Goal: Transaction & Acquisition: Purchase product/service

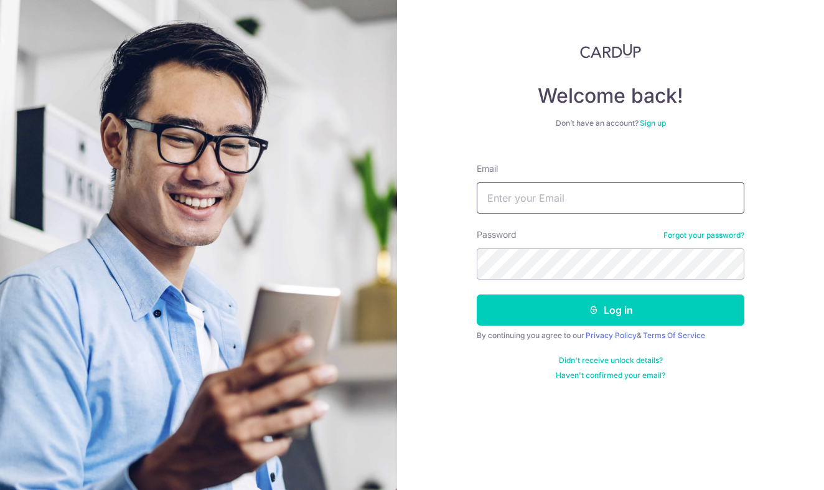
type input "ernestwong97s@gmail.com"
click at [611, 310] on button "Log in" at bounding box center [611, 310] width 268 height 31
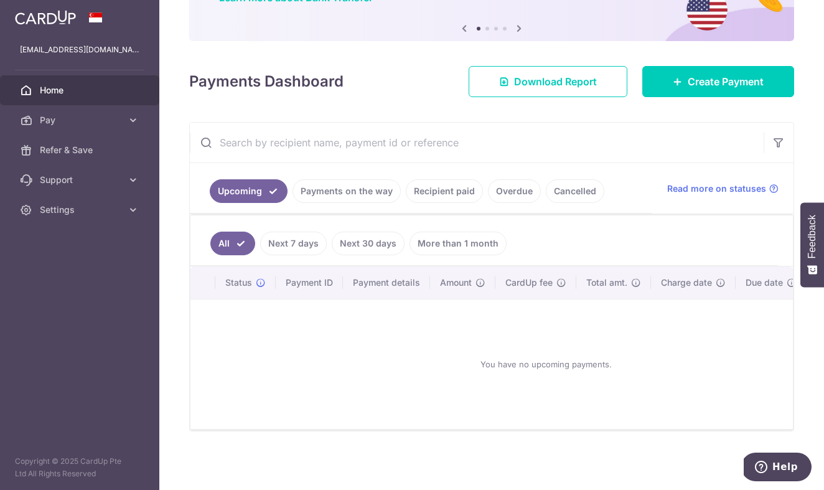
scroll to position [118, 0]
click at [135, 124] on icon at bounding box center [133, 120] width 12 height 12
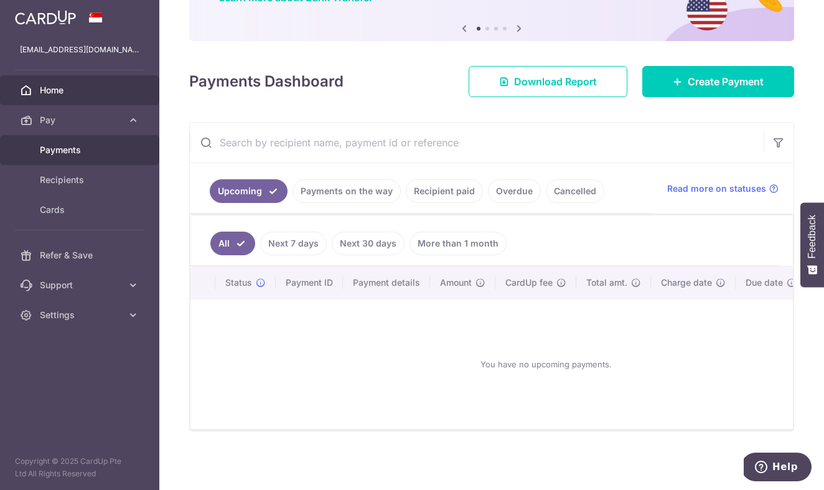
click at [119, 155] on span "Payments" at bounding box center [81, 150] width 82 height 12
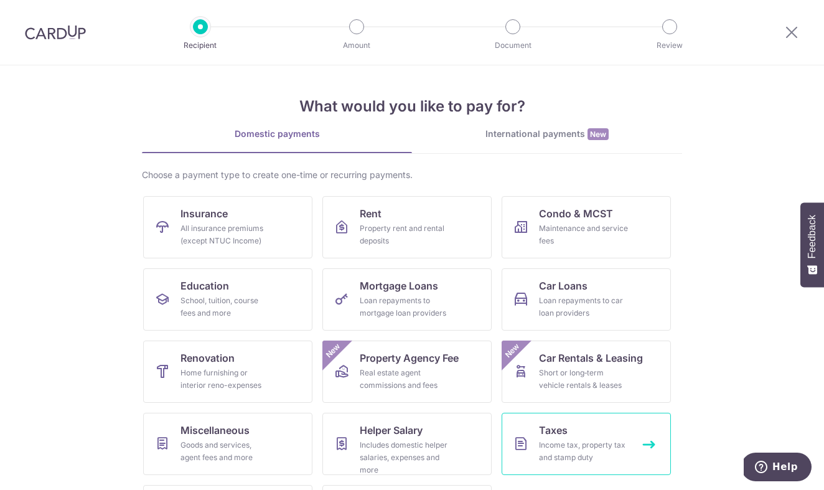
click at [540, 445] on div "Income tax, property tax and stamp duty" at bounding box center [584, 451] width 90 height 25
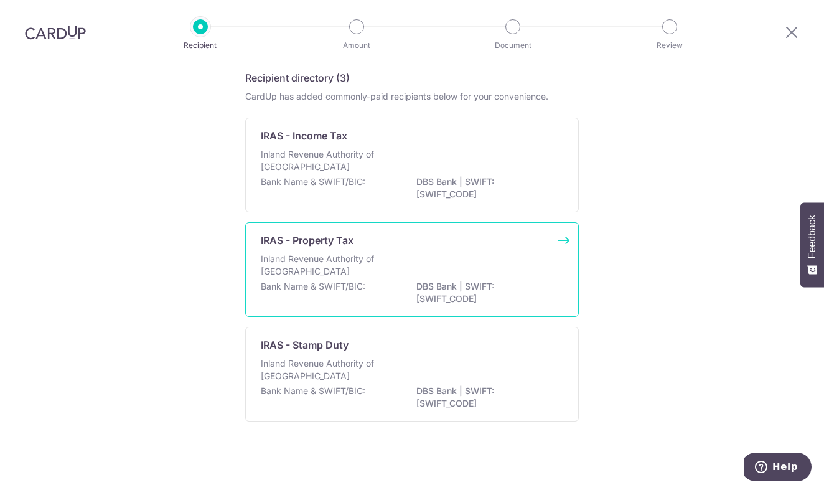
scroll to position [56, 0]
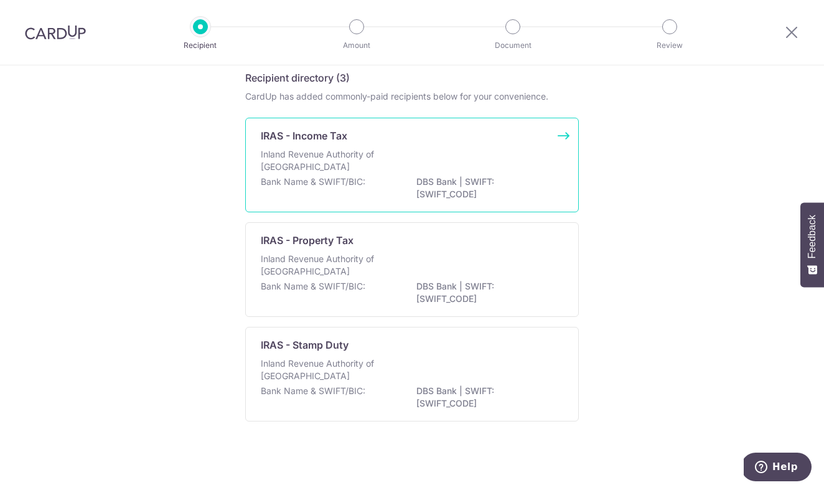
click at [496, 186] on div "Bank Name & SWIFT/BIC: DBS Bank | SWIFT: DBSSSGSGXXX" at bounding box center [412, 189] width 303 height 26
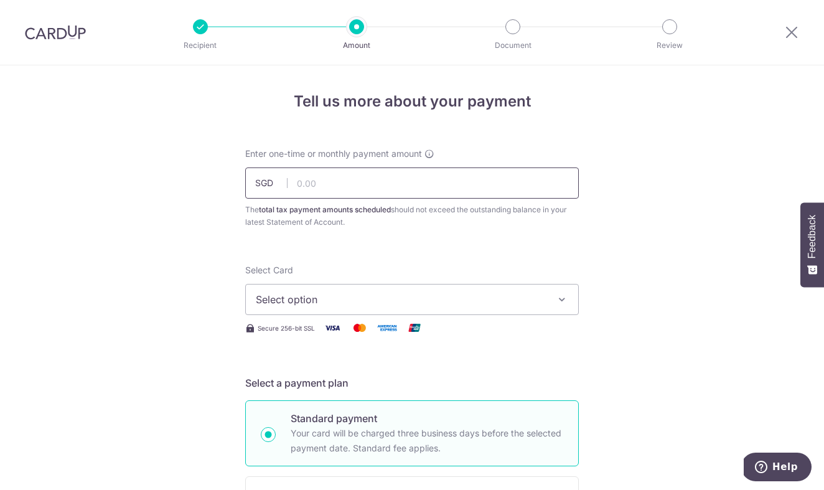
click at [483, 176] on input "text" at bounding box center [412, 183] width 334 height 31
type input "2,750.00"
click at [527, 295] on span "Select option" at bounding box center [401, 299] width 290 height 15
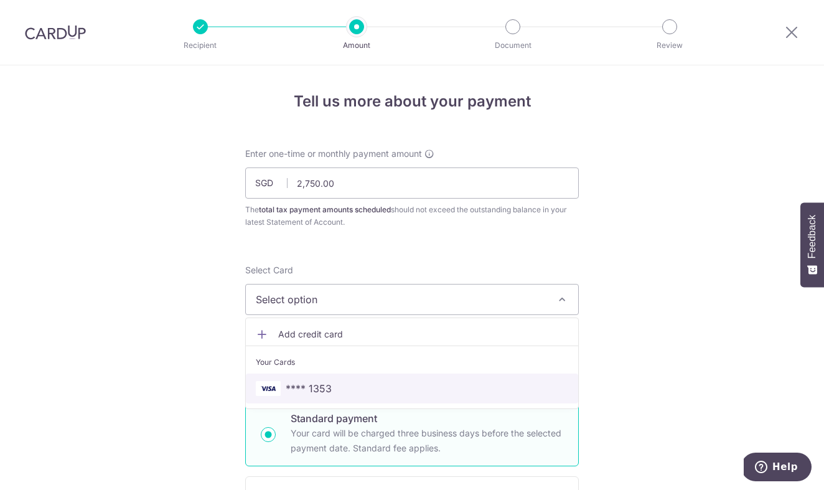
click at [465, 390] on span "**** 1353" at bounding box center [412, 388] width 313 height 15
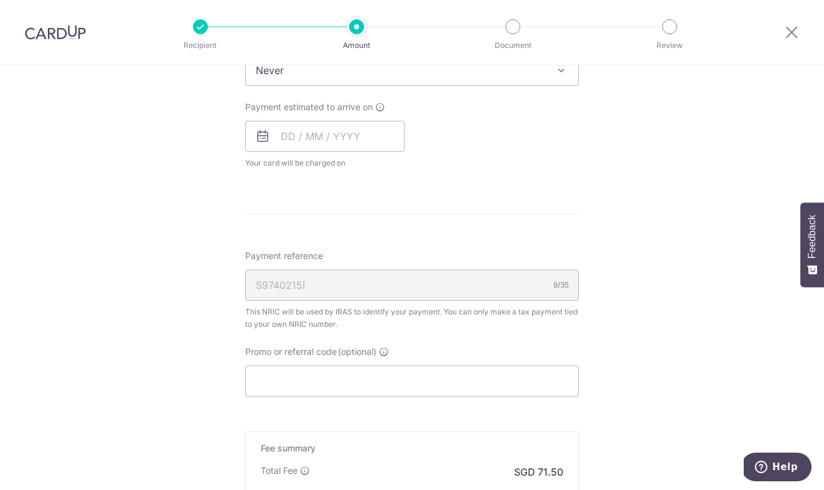
scroll to position [612, 0]
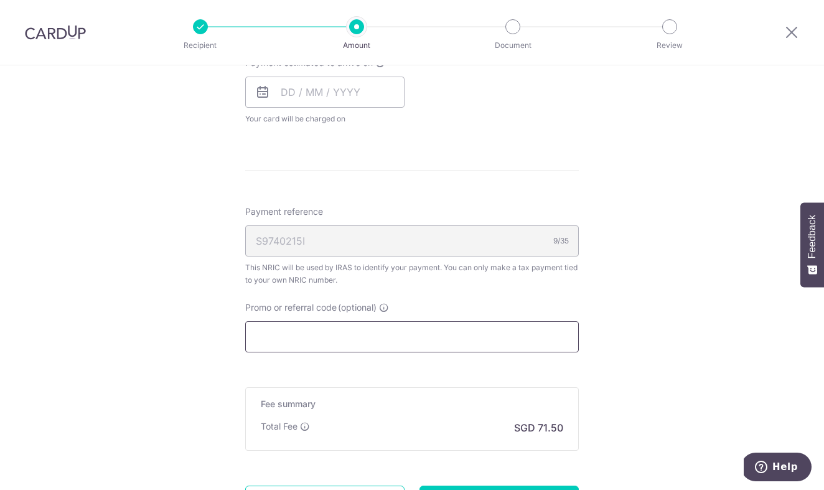
click at [369, 332] on input "Promo or referral code (optional)" at bounding box center [412, 336] width 334 height 31
paste input "VTAX25ONE"
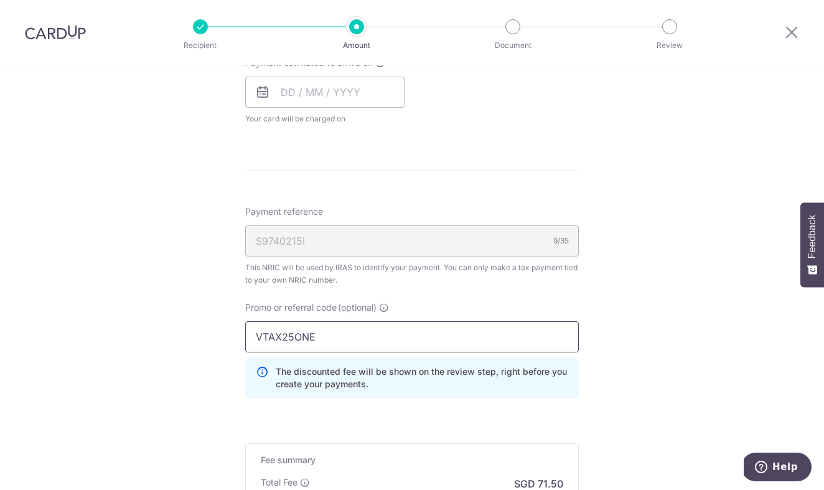
type input "VTAX25ONE"
click at [477, 407] on div "Promo or referral code (optional) VTAX25ONE The discounted fee will be shown on…" at bounding box center [412, 354] width 349 height 107
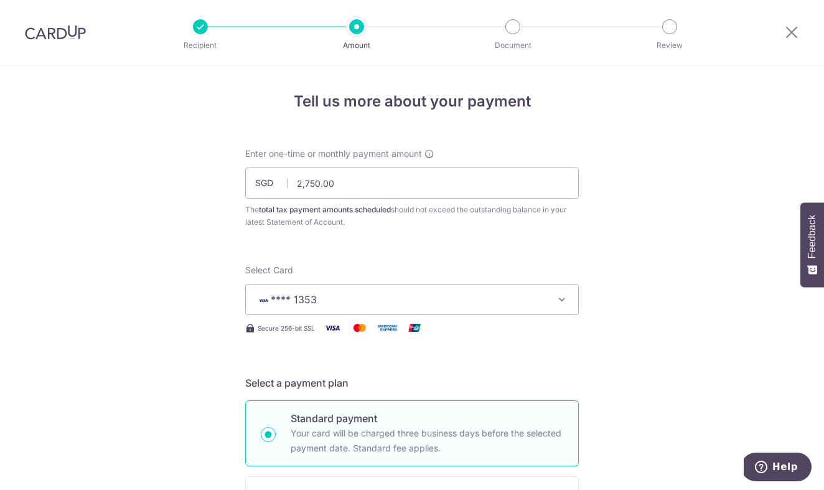
scroll to position [0, 0]
click at [423, 303] on span "**** 1353" at bounding box center [401, 299] width 290 height 15
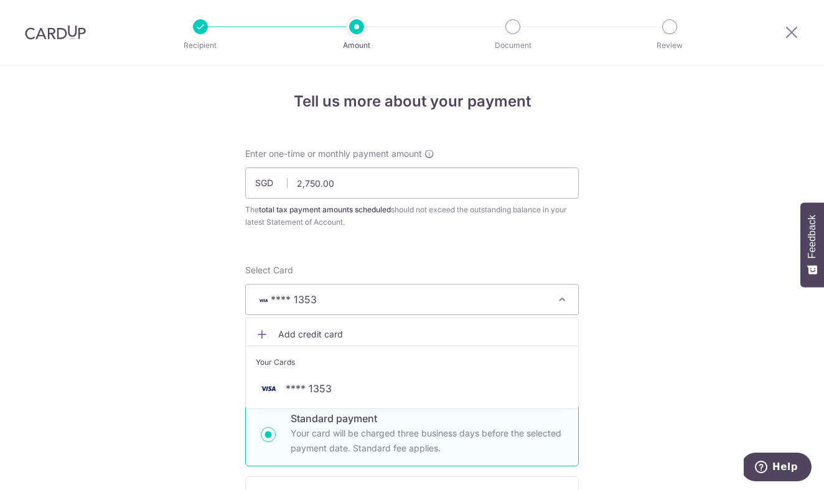
click at [412, 341] on link "Add credit card" at bounding box center [412, 334] width 333 height 22
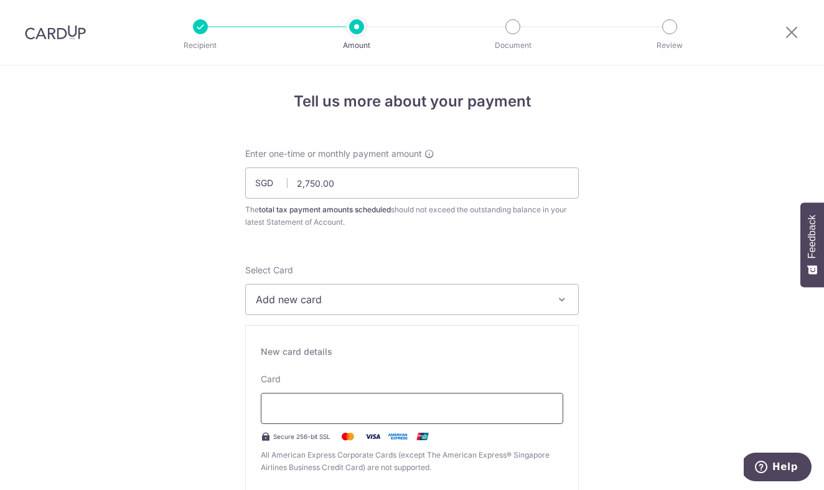
click at [397, 400] on div at bounding box center [412, 408] width 303 height 31
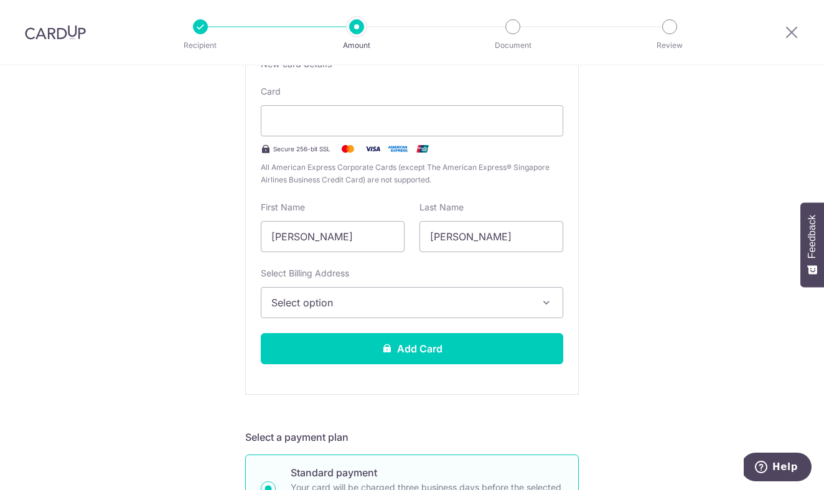
scroll to position [295, 0]
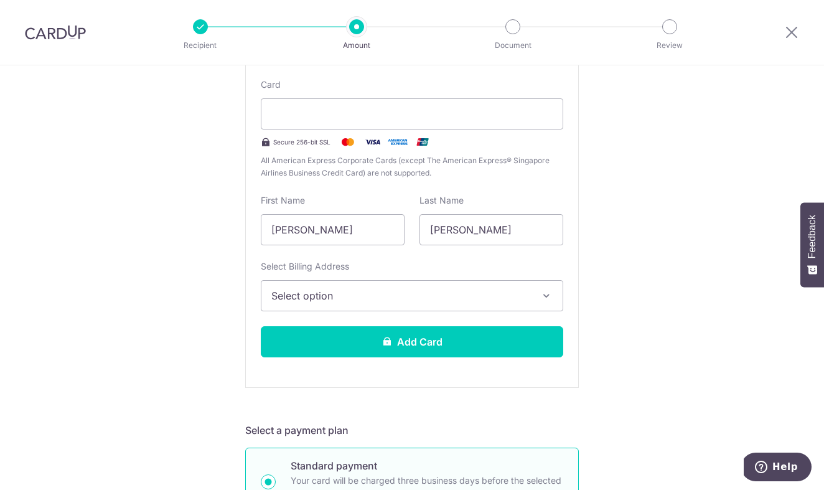
click at [482, 284] on button "Select option" at bounding box center [412, 295] width 303 height 31
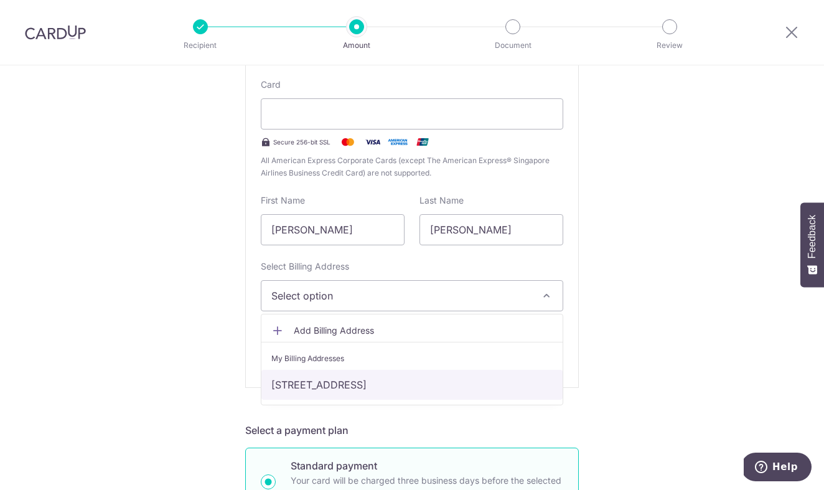
click at [479, 382] on link "[STREET_ADDRESS]" at bounding box center [412, 385] width 301 height 30
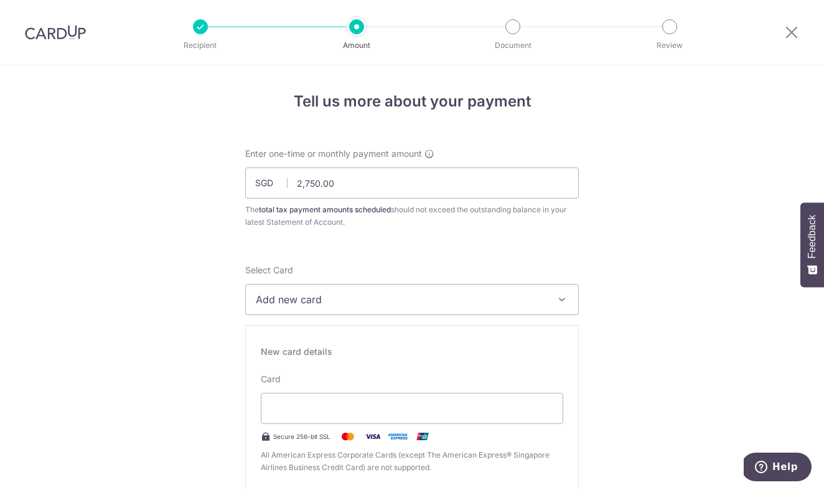
scroll to position [0, 0]
click at [411, 183] on input "2,750.00" at bounding box center [412, 183] width 334 height 31
type input "2,793.45"
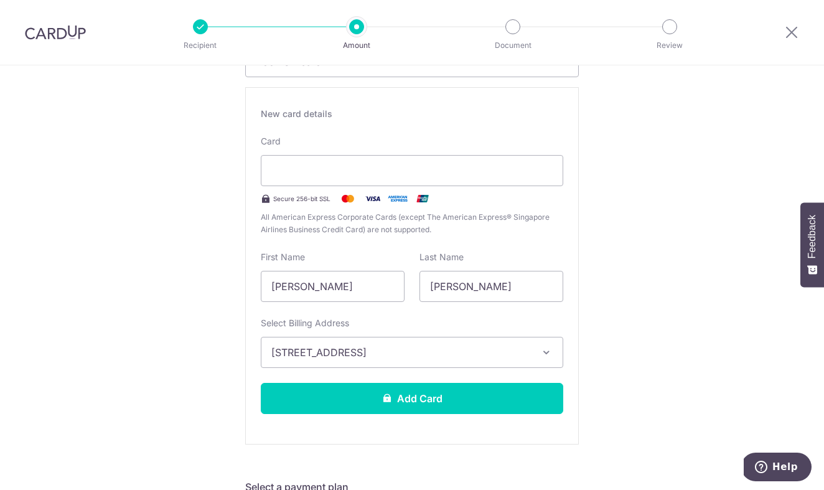
scroll to position [236, 0]
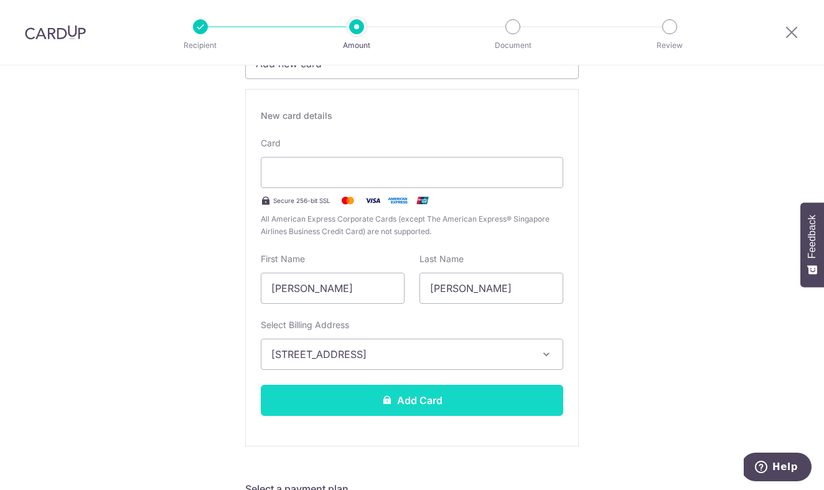
click at [400, 406] on button "Add Card" at bounding box center [412, 400] width 303 height 31
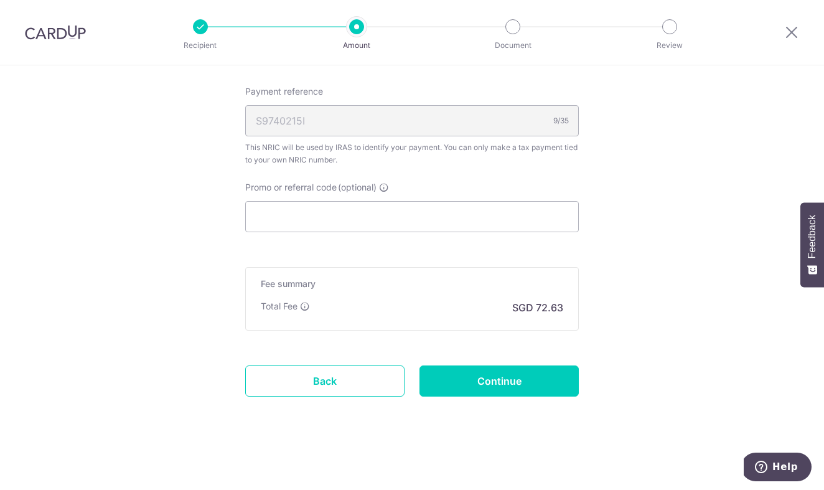
scroll to position [732, 0]
click at [361, 223] on input "Promo or referral code (optional)" at bounding box center [412, 216] width 334 height 31
paste input "VTAX25ONE"
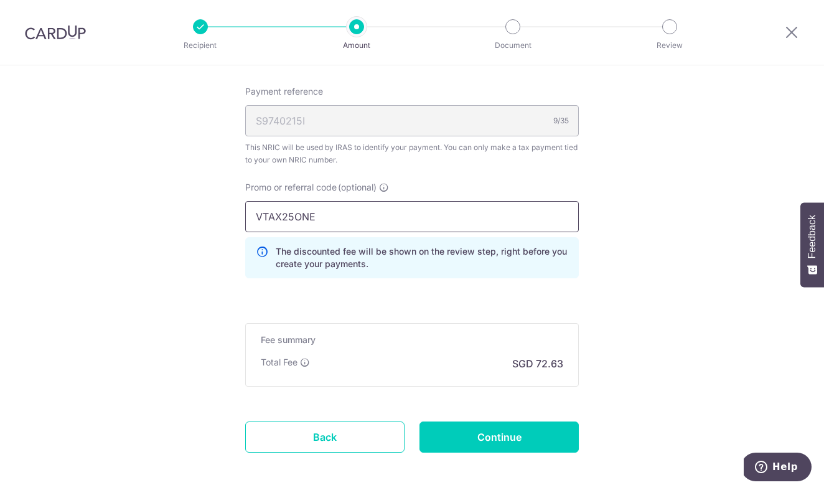
type input "VTAX25ONE"
click at [382, 328] on div "Fee summary Base fee Extend fee Next-day fee Total Fee SGD 72.63" at bounding box center [412, 355] width 334 height 64
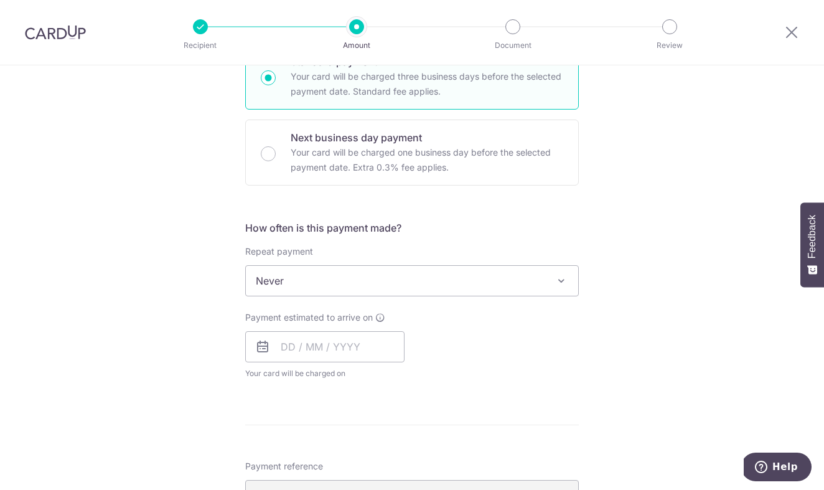
scroll to position [353, 0]
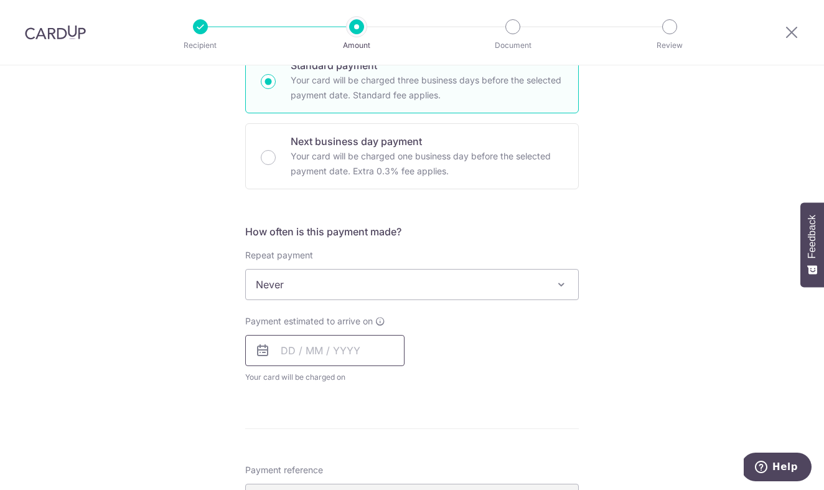
click at [328, 355] on input "text" at bounding box center [324, 350] width 159 height 31
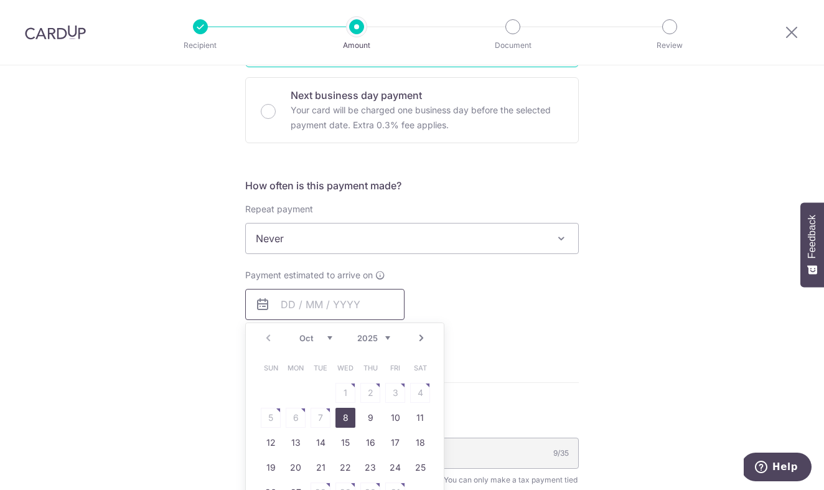
scroll to position [408, 0]
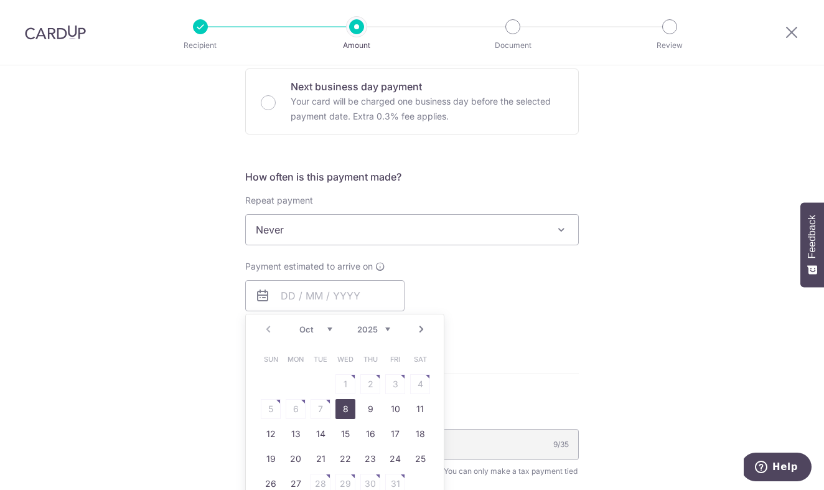
click at [486, 389] on form "Enter one-time or monthly payment amount SGD 2,793.45 2793.45 The total tax pay…" at bounding box center [412, 276] width 334 height 1072
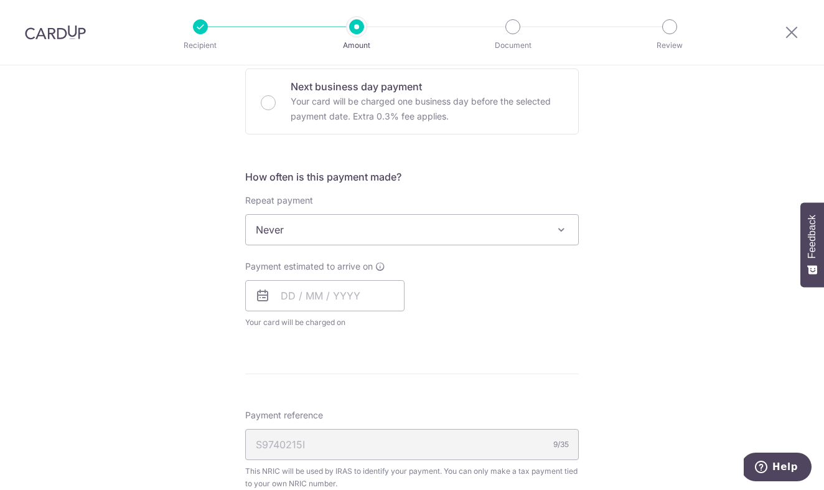
click at [300, 246] on div "How often is this payment made? Repeat payment Never Every month Never To set u…" at bounding box center [412, 253] width 334 height 169
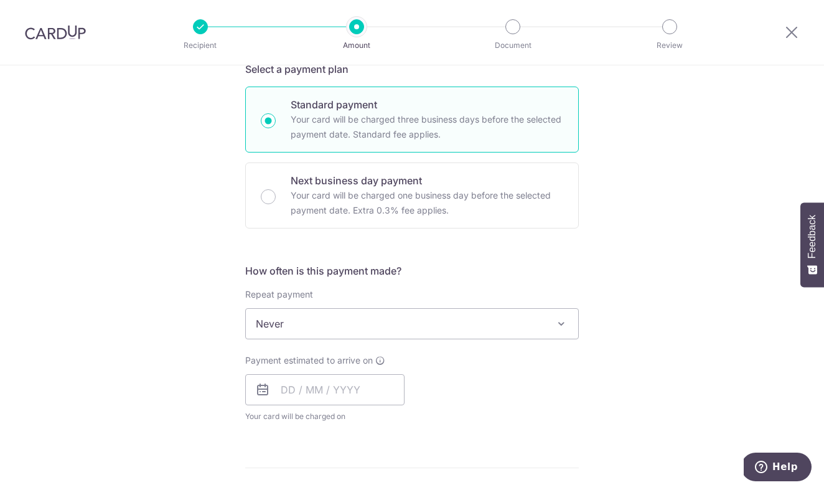
scroll to position [313, 0]
click at [287, 382] on input "text" at bounding box center [324, 390] width 159 height 31
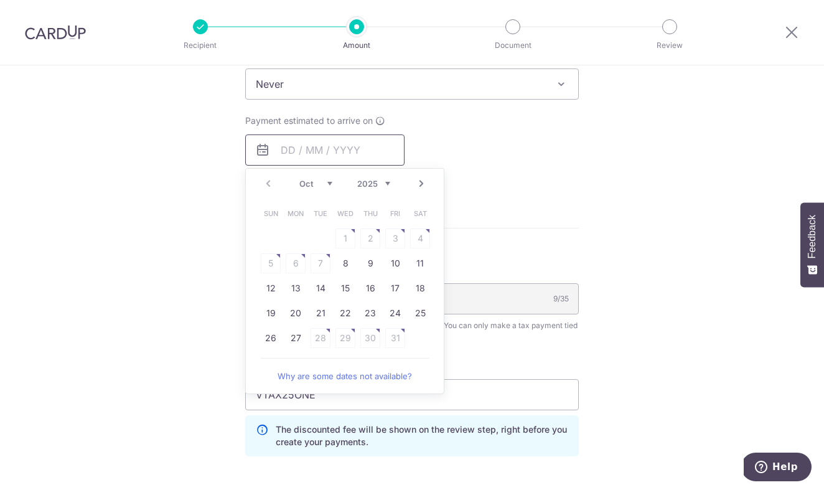
scroll to position [589, 0]
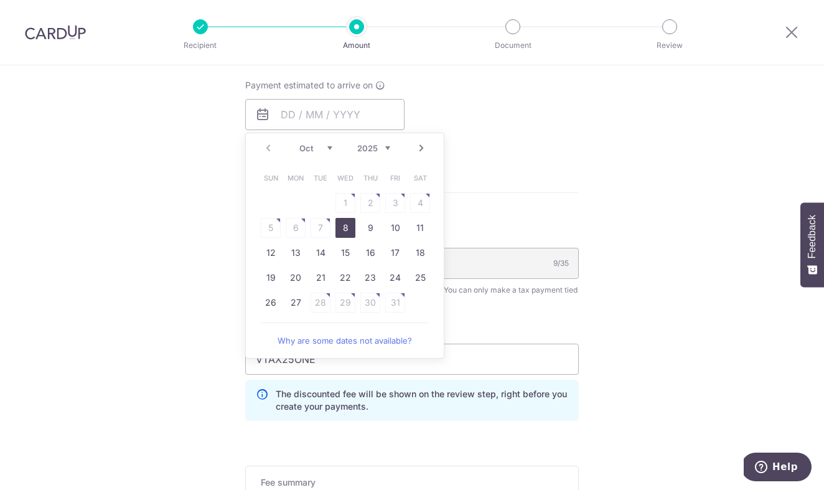
click at [343, 230] on link "8" at bounding box center [346, 228] width 20 height 20
type input "[DATE]"
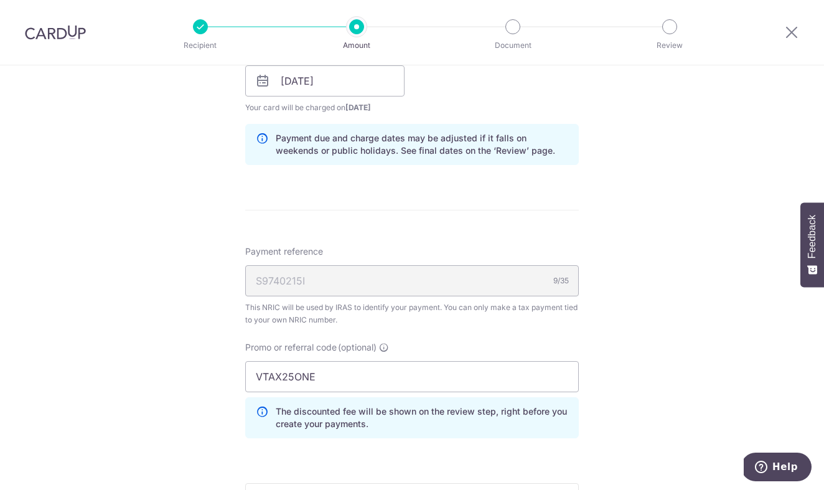
scroll to position [600, 0]
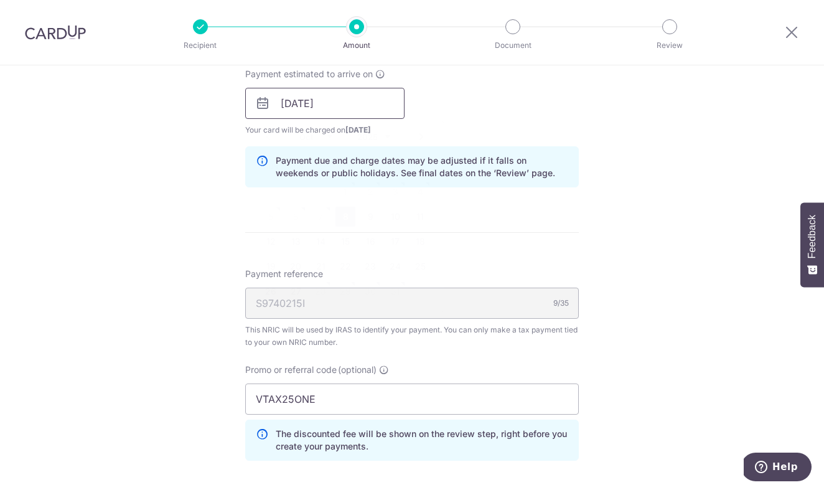
click at [344, 98] on input "[DATE]" at bounding box center [324, 103] width 159 height 31
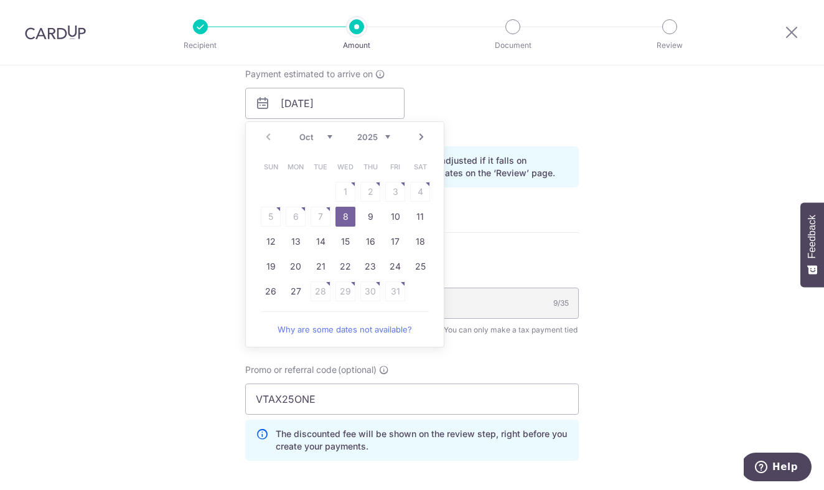
click at [511, 356] on div "Payment reference S9740215I 9/35 This NRIC will be used by IRAS to identify you…" at bounding box center [412, 369] width 334 height 203
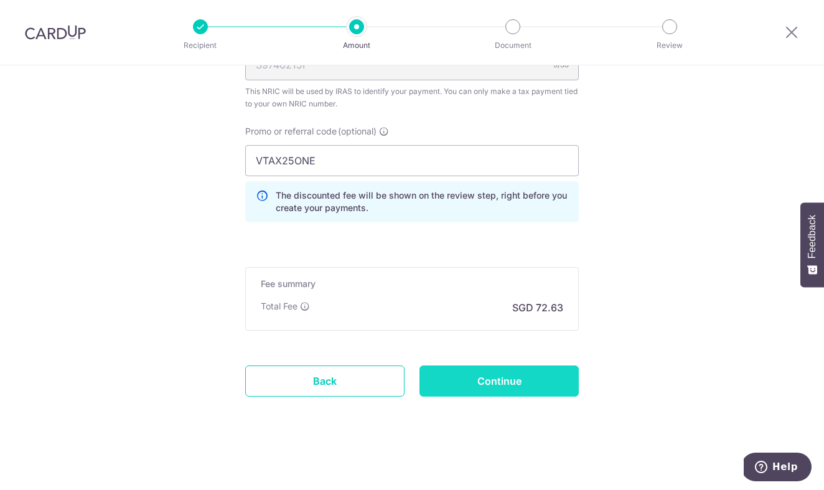
scroll to position [839, 0]
click at [501, 376] on input "Continue" at bounding box center [499, 381] width 159 height 31
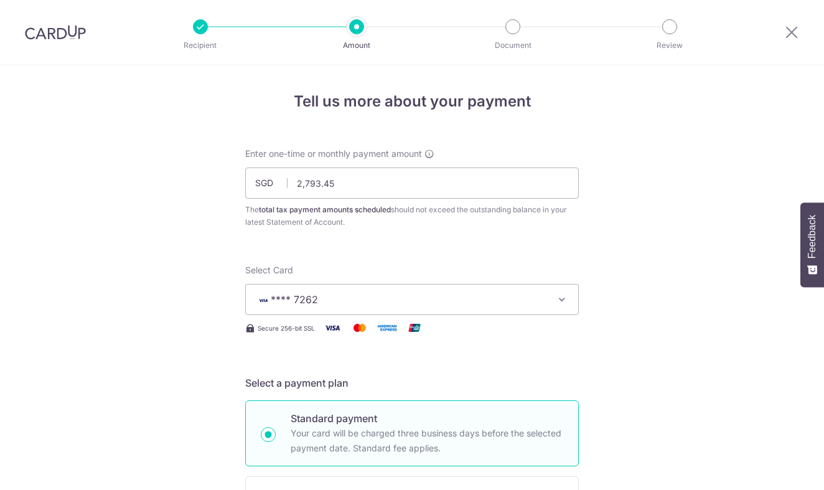
scroll to position [856, 0]
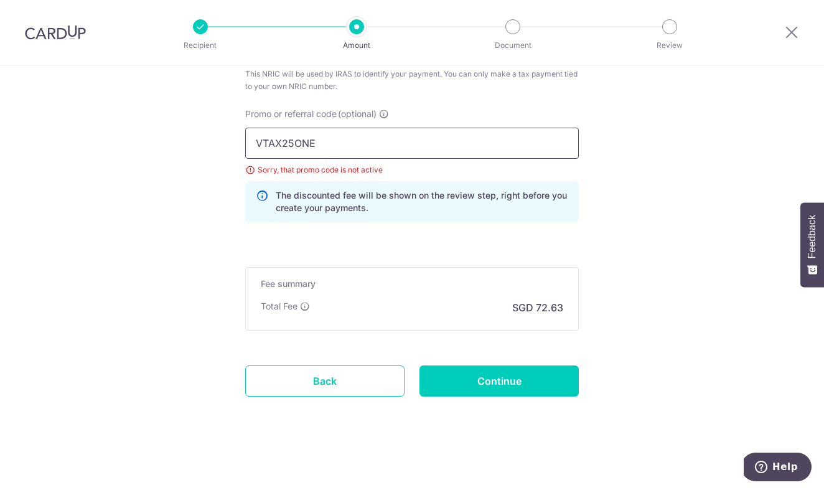
click at [376, 139] on input "VTAX25ONE" at bounding box center [412, 143] width 334 height 31
paste input "MILELION"
type input "MILELION"
click at [527, 384] on input "Continue" at bounding box center [499, 381] width 159 height 31
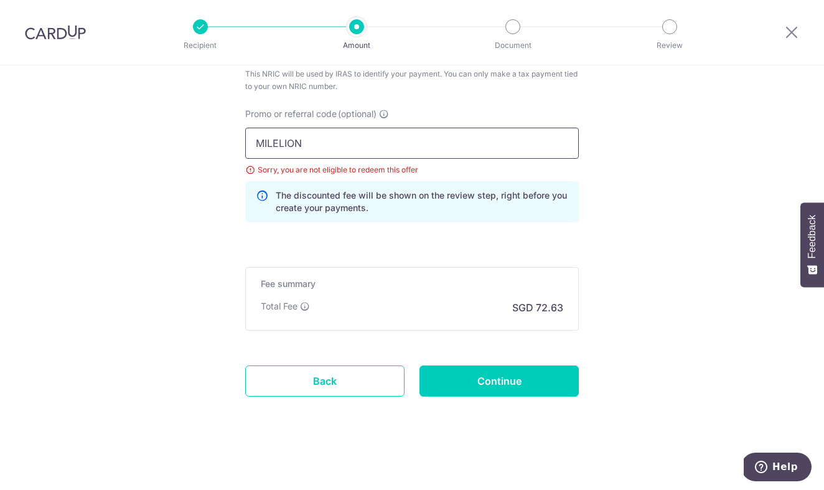
click at [484, 142] on input "MILELION" at bounding box center [412, 143] width 334 height 31
paste input "REC185"
type input "REC185"
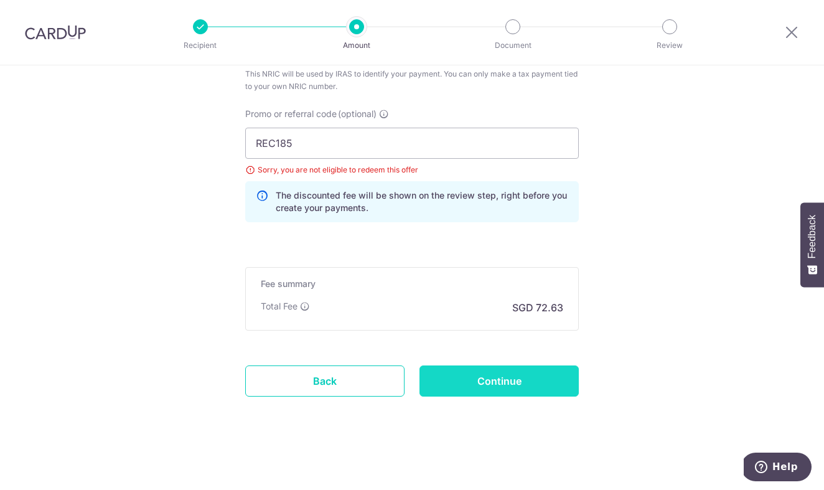
click at [518, 389] on input "Continue" at bounding box center [499, 381] width 159 height 31
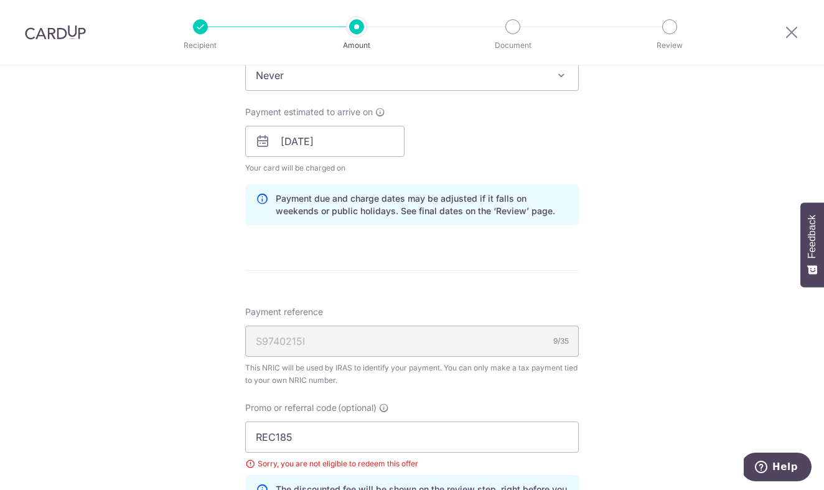
scroll to position [563, 0]
click at [315, 440] on input "REC185" at bounding box center [412, 436] width 334 height 31
paste input "MLTAX25R"
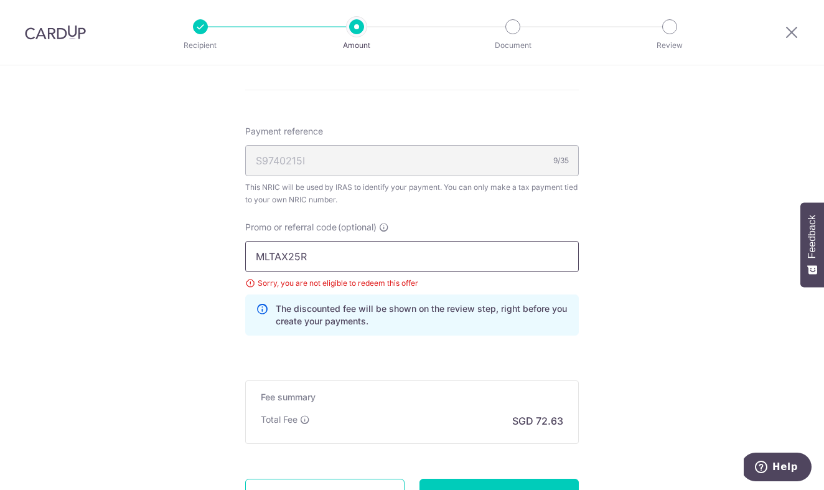
scroll to position [750, 0]
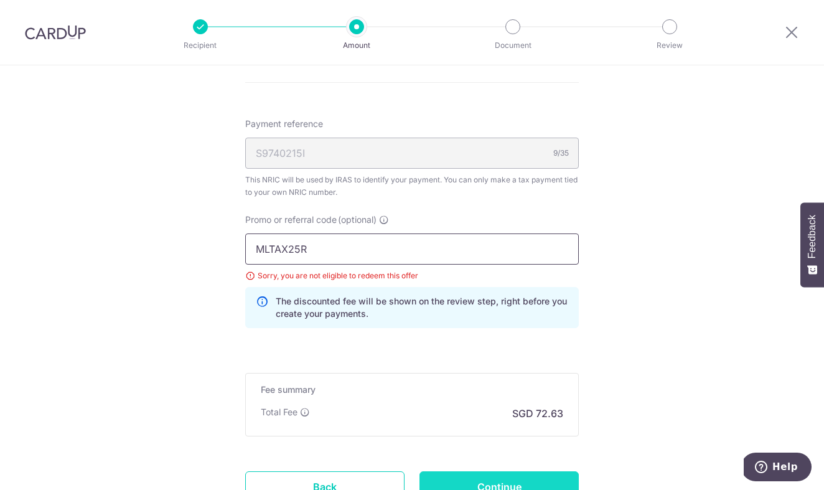
type input "MLTAX25R"
click at [531, 478] on input "Continue" at bounding box center [499, 486] width 159 height 31
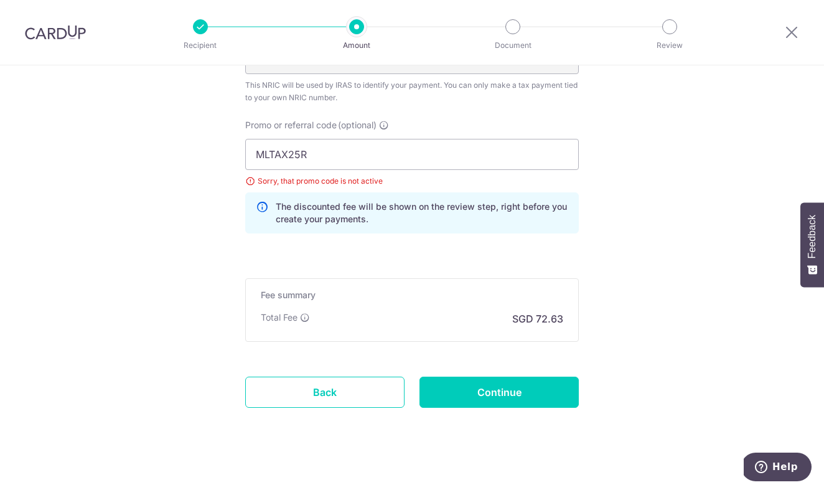
scroll to position [844, 0]
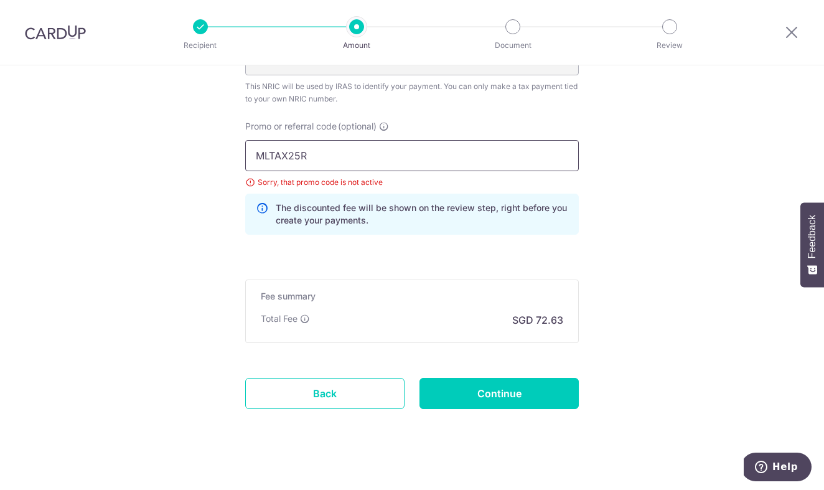
click at [340, 156] on input "MLTAX25R" at bounding box center [412, 155] width 334 height 31
click at [481, 396] on input "Continue" at bounding box center [499, 393] width 159 height 31
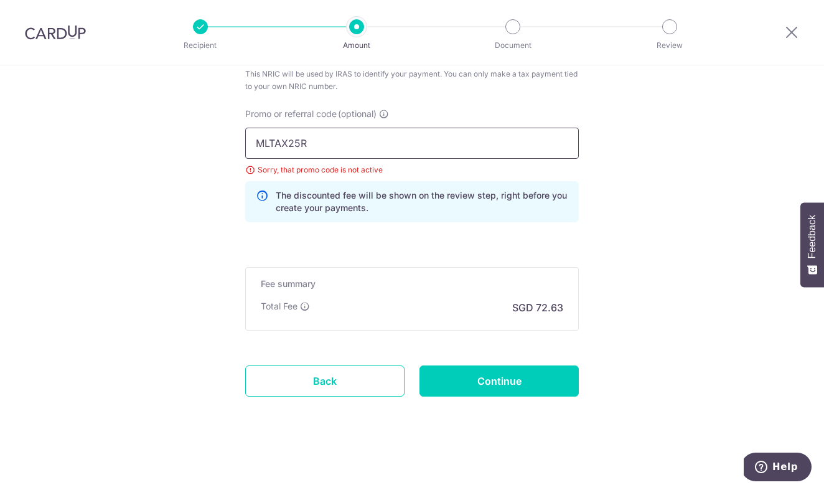
scroll to position [856, 0]
click at [473, 143] on input "MLTAX25R" at bounding box center [412, 143] width 334 height 31
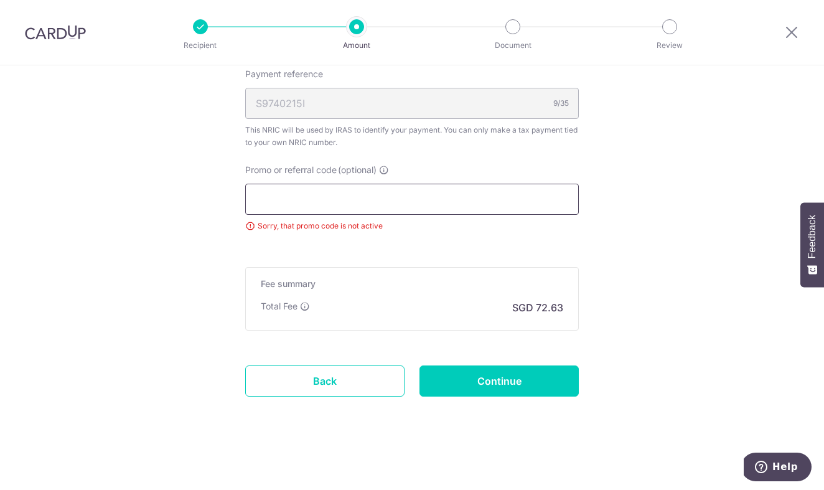
scroll to position [800, 0]
click at [485, 209] on input "Promo or referral code (optional)" at bounding box center [412, 199] width 334 height 31
paste input "OFF225"
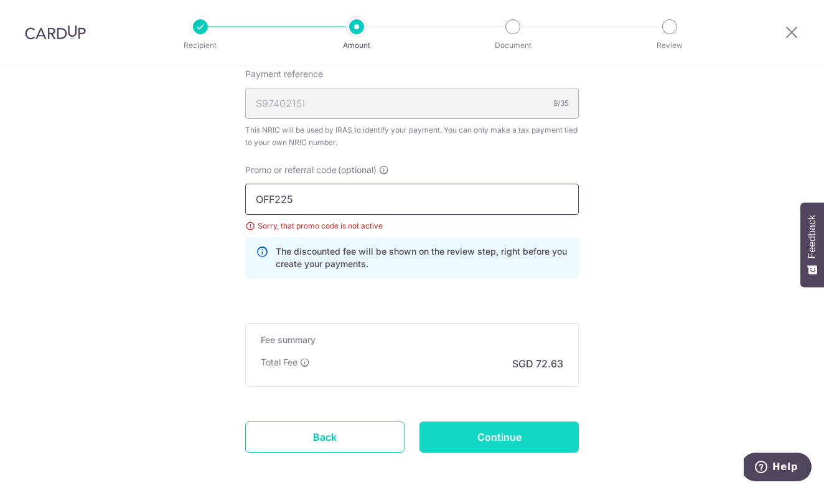
type input "OFF225"
click at [488, 430] on input "Continue" at bounding box center [499, 437] width 159 height 31
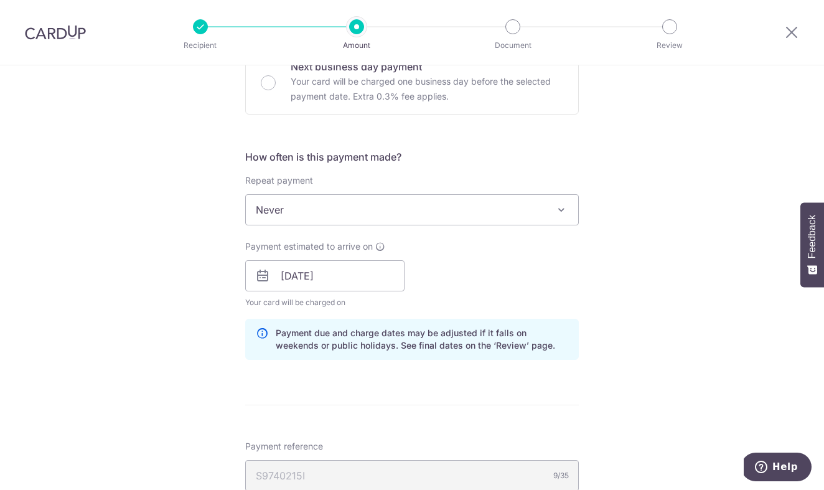
scroll to position [428, 0]
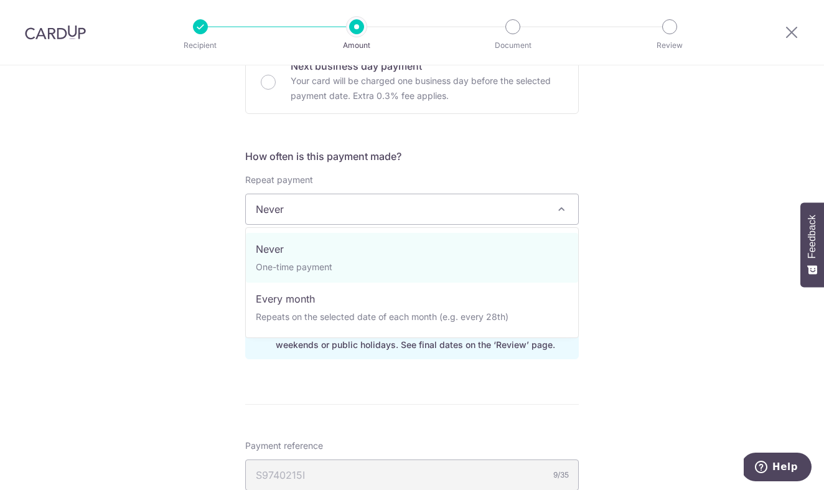
click at [509, 197] on span "Never" at bounding box center [412, 209] width 333 height 30
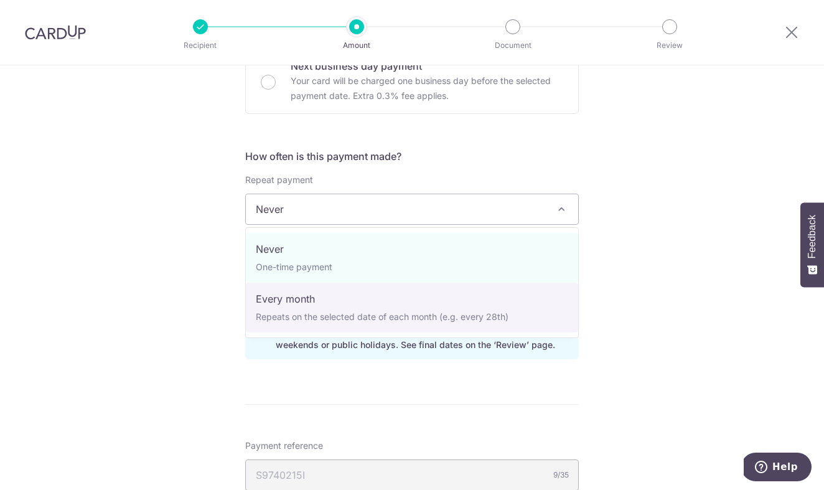
click at [636, 306] on div "Tell us more about your payment Enter one-time or monthly payment amount SGD 2,…" at bounding box center [412, 277] width 824 height 1281
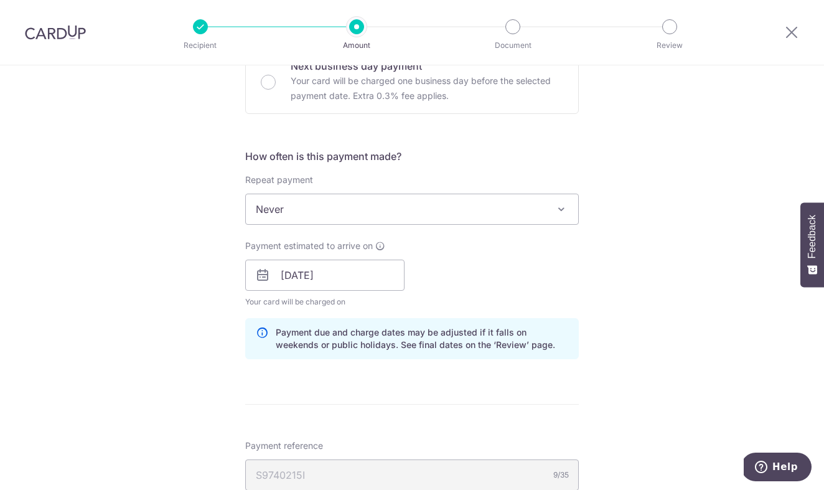
click at [490, 212] on span "Never" at bounding box center [412, 209] width 333 height 30
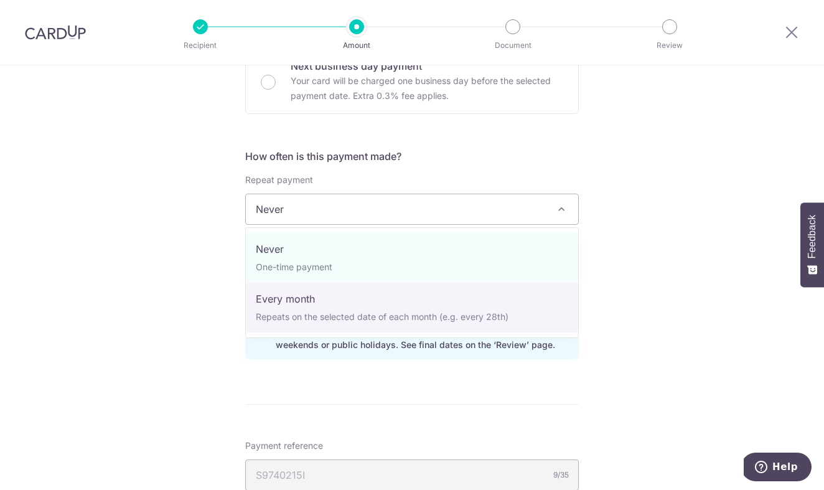
select select "3"
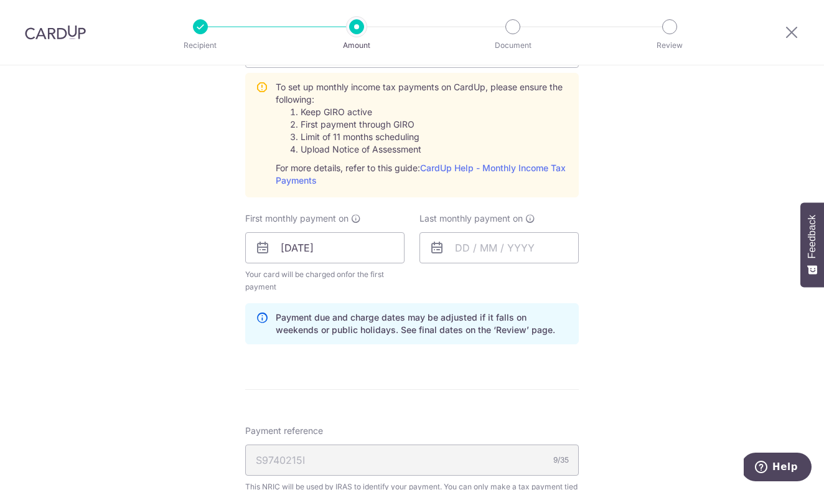
scroll to position [596, 0]
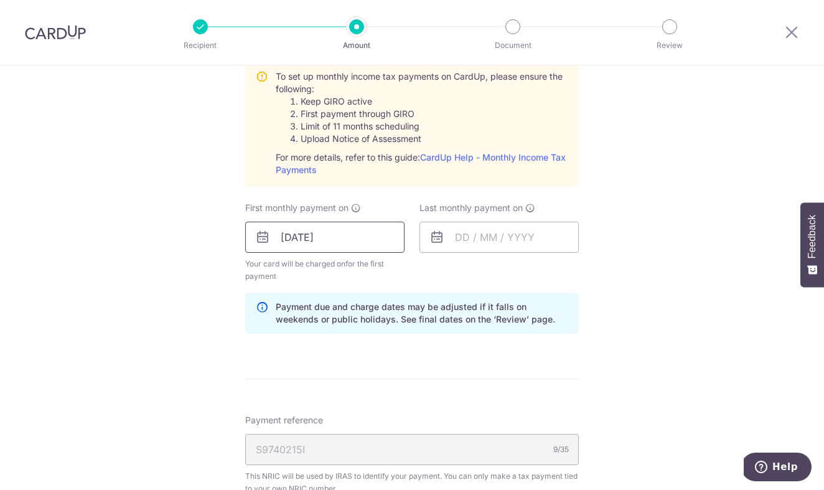
click at [343, 241] on input "[DATE]" at bounding box center [324, 237] width 159 height 31
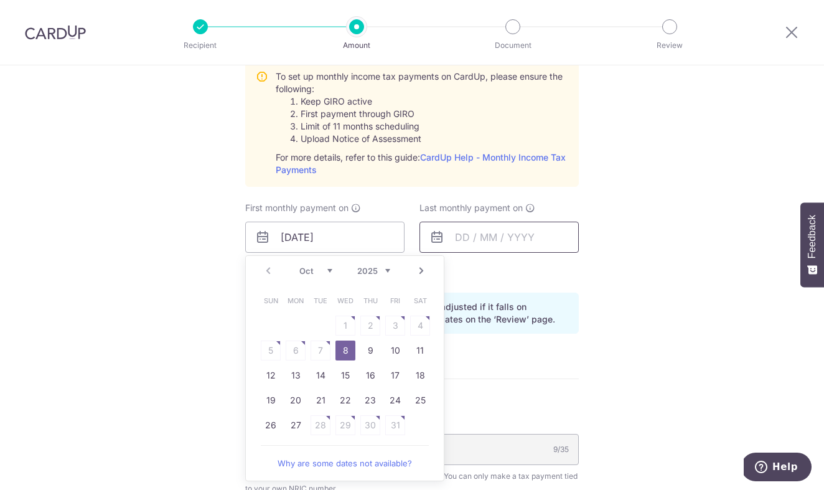
click at [465, 234] on input "text" at bounding box center [499, 237] width 159 height 31
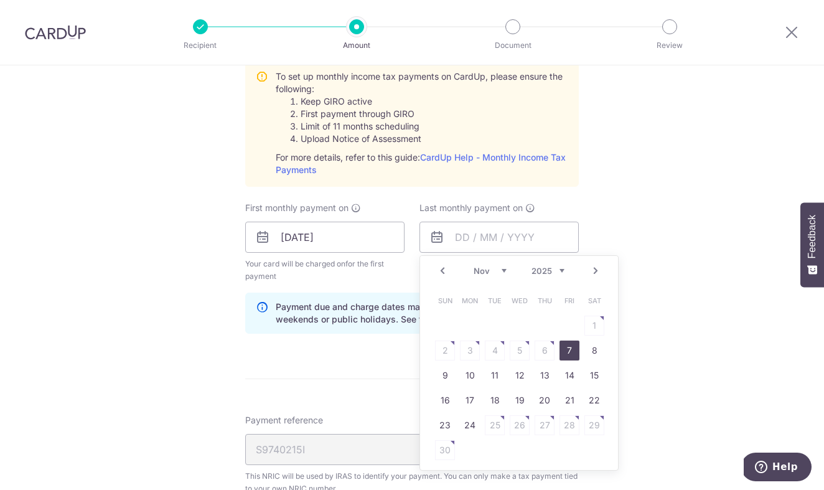
click at [572, 357] on link "7" at bounding box center [570, 351] width 20 height 20
type input "[DATE]"
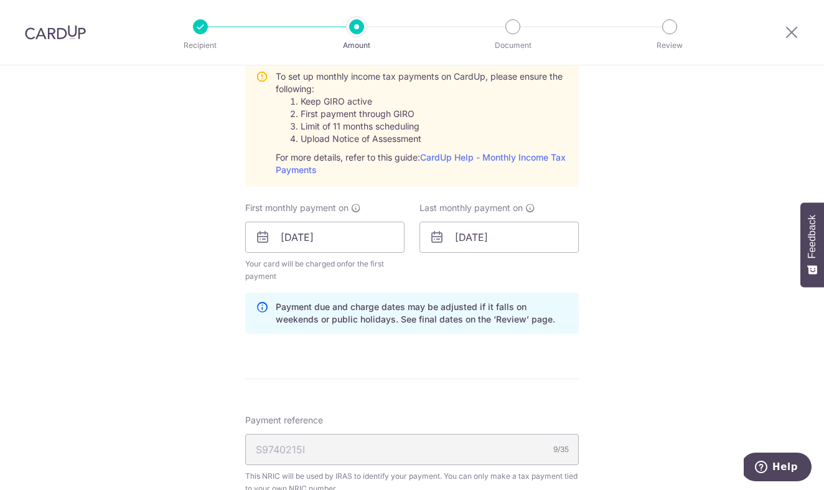
click at [547, 373] on form "Enter one-time or monthly payment amount SGD 2,793.45 2793.45 The total tax pay…" at bounding box center [412, 193] width 334 height 1282
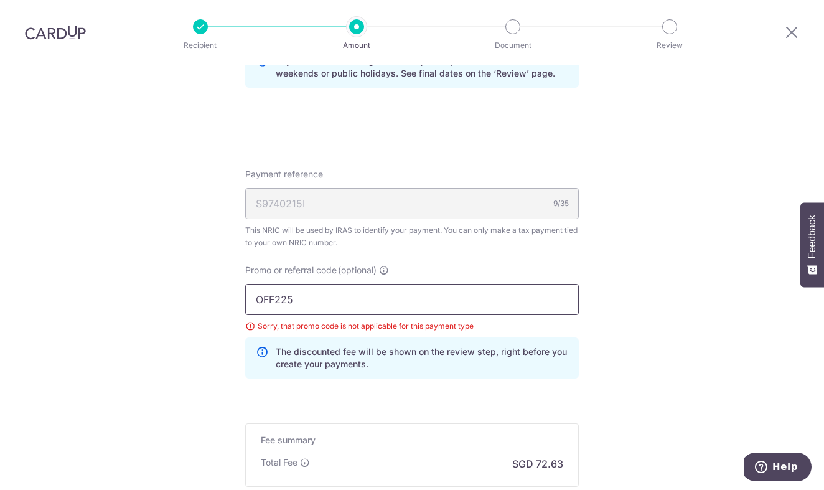
scroll to position [854, 0]
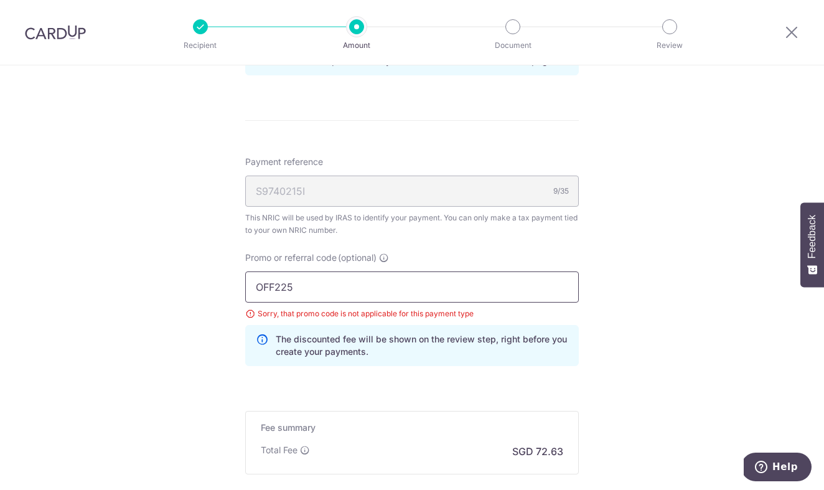
click at [376, 280] on input "OFF225" at bounding box center [412, 287] width 334 height 31
paste input "VTAX25R"
type input "VTAX25R"
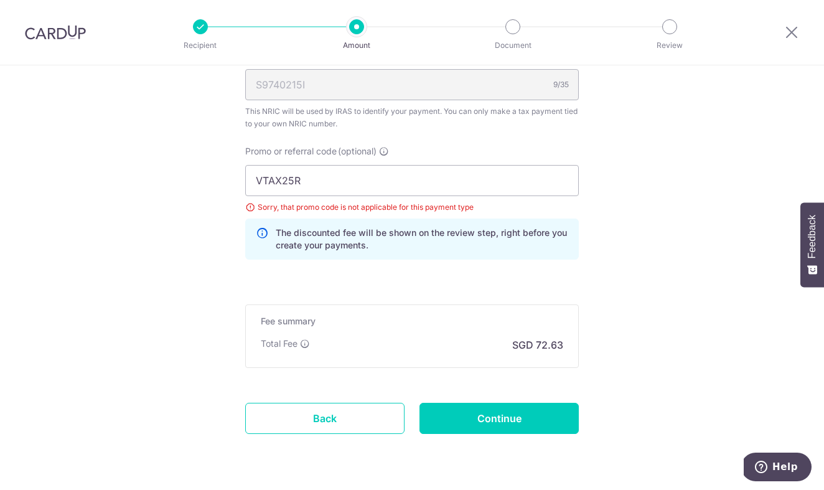
scroll to position [976, 0]
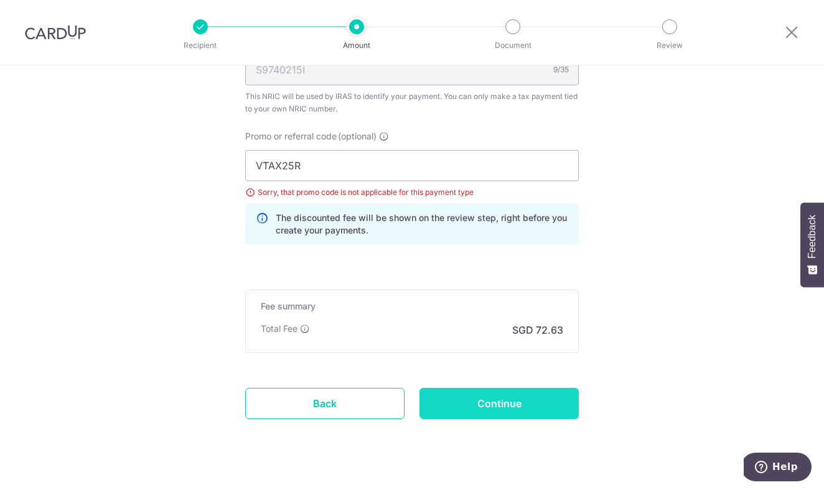
click at [562, 389] on input "Continue" at bounding box center [499, 403] width 159 height 31
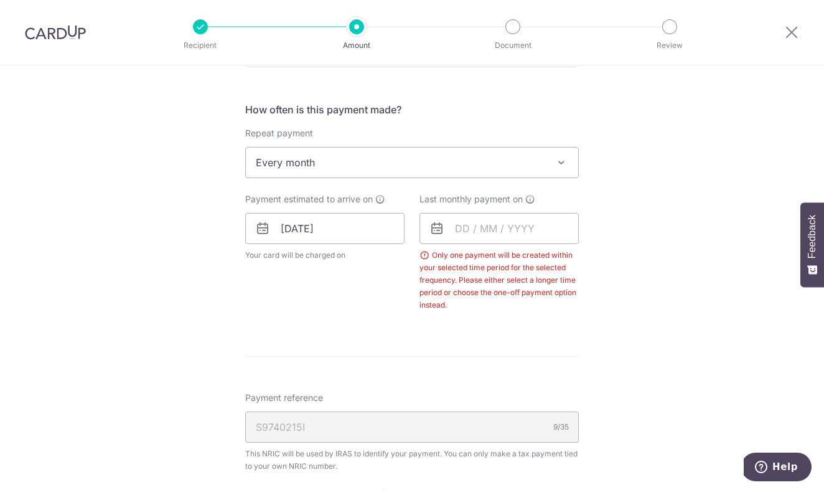
scroll to position [475, 0]
click at [513, 234] on input "text" at bounding box center [499, 229] width 159 height 31
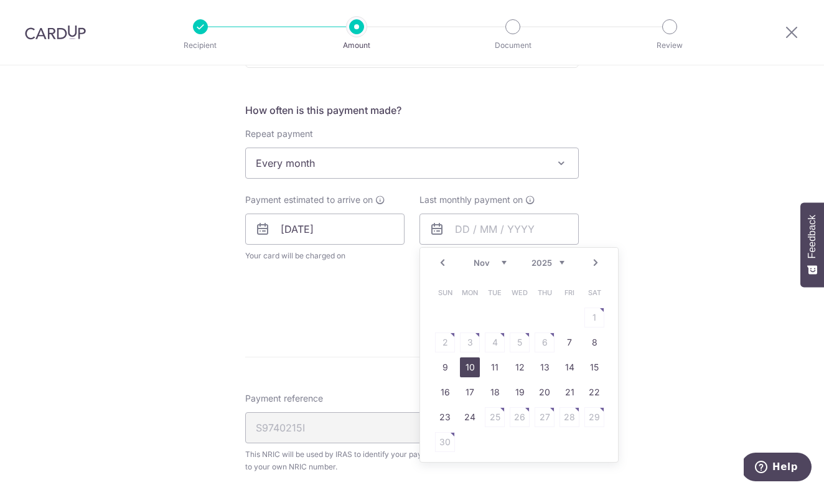
click at [474, 371] on link "10" at bounding box center [470, 367] width 20 height 20
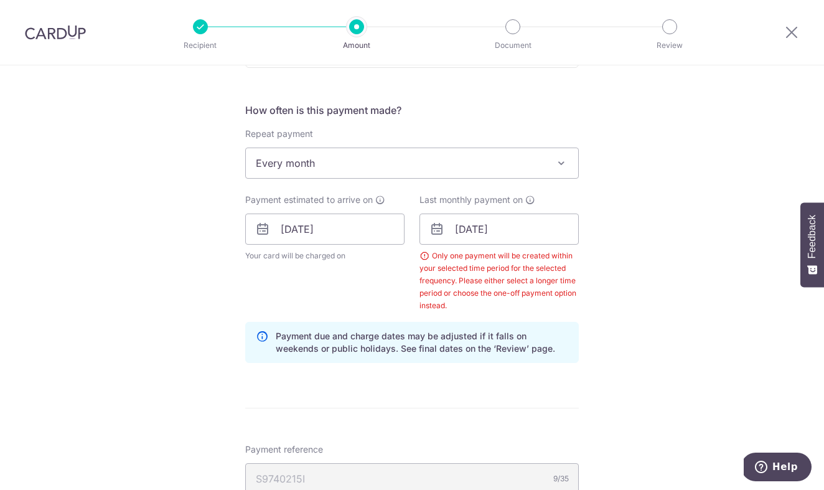
scroll to position [476, 0]
click at [489, 232] on input "[DATE]" at bounding box center [499, 227] width 159 height 31
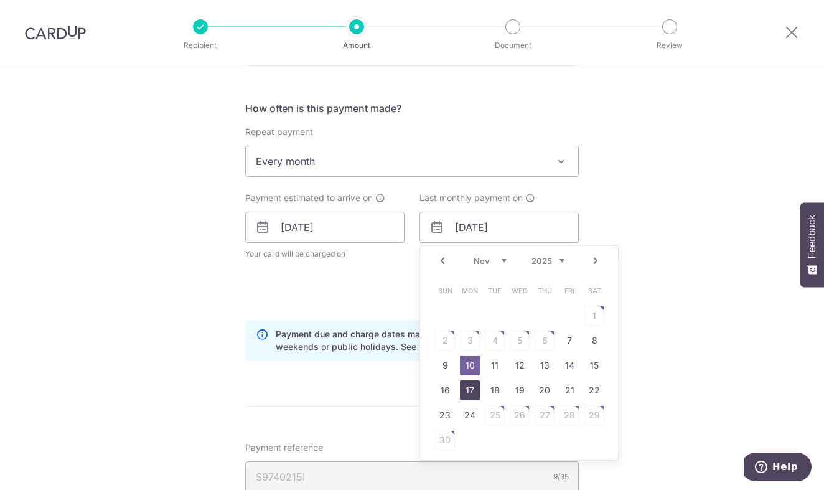
click at [470, 391] on link "17" at bounding box center [470, 390] width 20 height 20
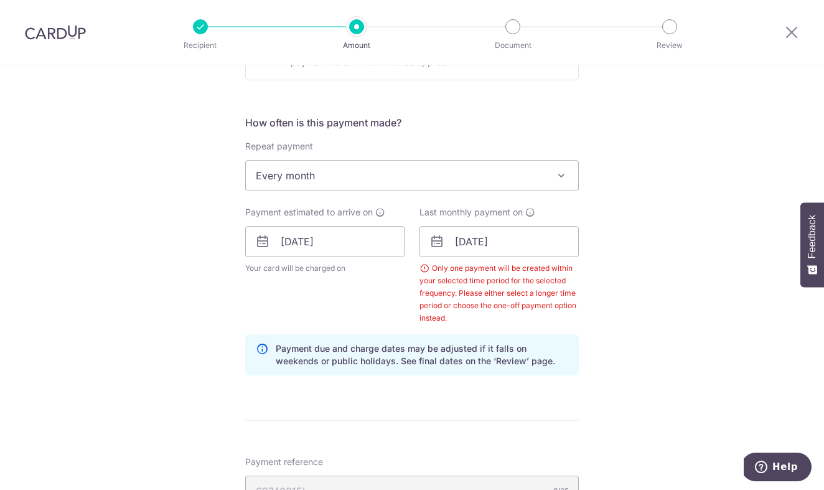
scroll to position [465, 0]
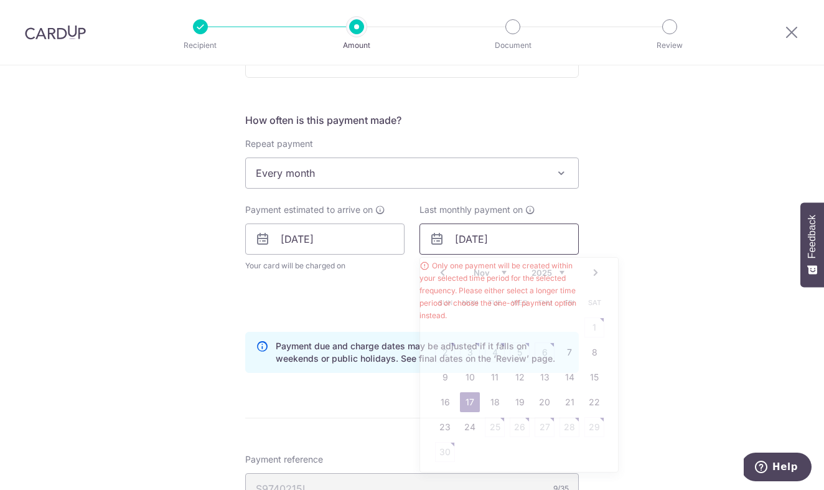
click at [482, 245] on input "[DATE]" at bounding box center [499, 239] width 159 height 31
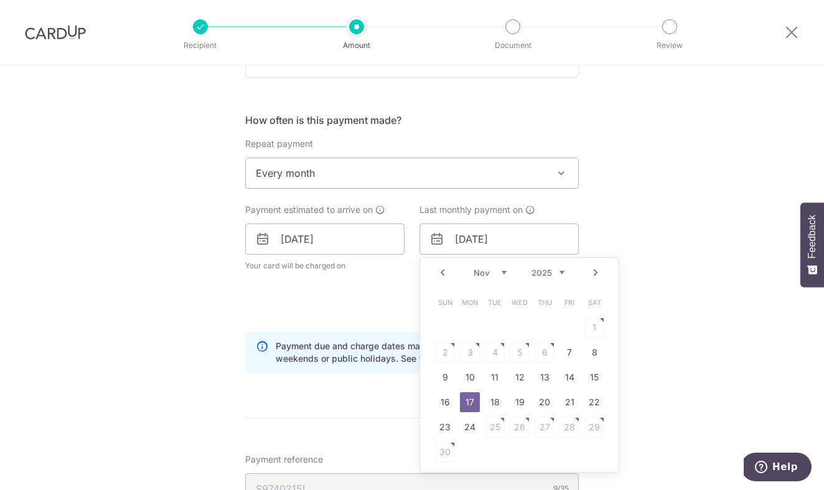
click at [639, 296] on div "Tell us more about your payment Enter one-time or monthly payment amount SGD 2,…" at bounding box center [412, 257] width 824 height 1313
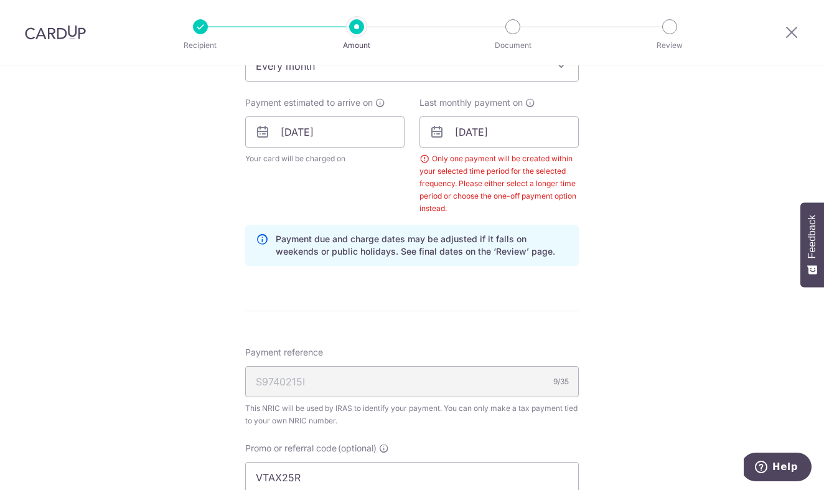
scroll to position [547, 0]
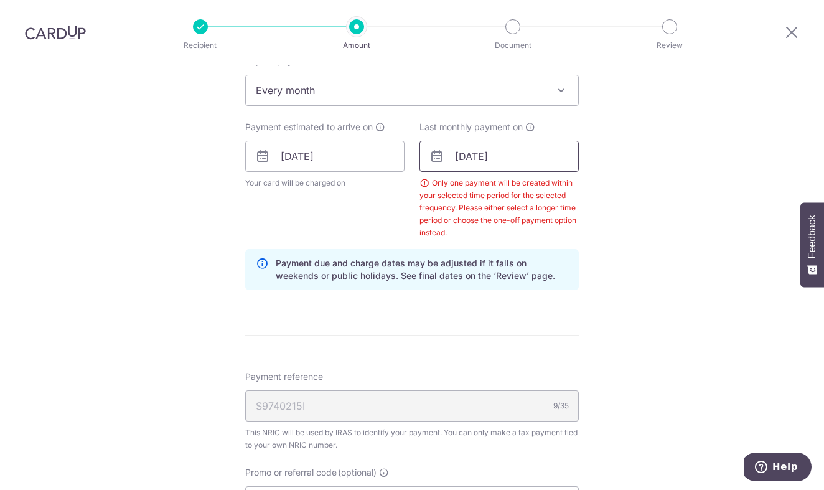
click at [521, 157] on input "[DATE]" at bounding box center [499, 156] width 159 height 31
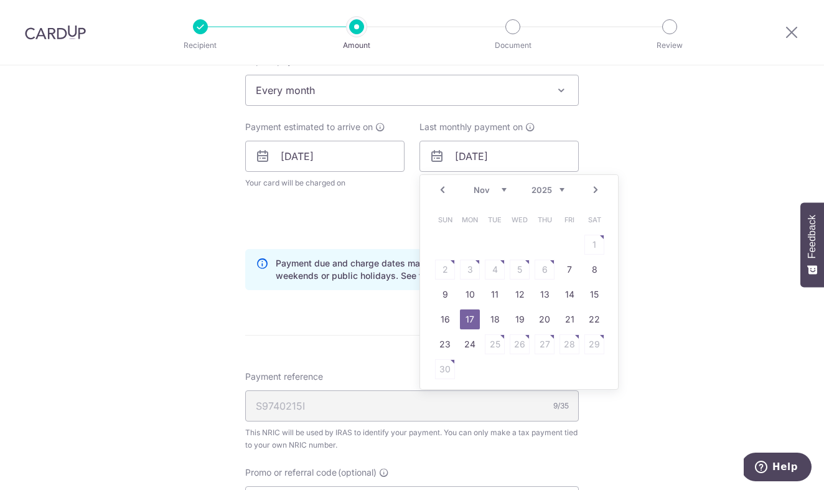
click at [589, 192] on link "Next" at bounding box center [595, 189] width 15 height 15
click at [549, 288] on link "18" at bounding box center [545, 295] width 20 height 20
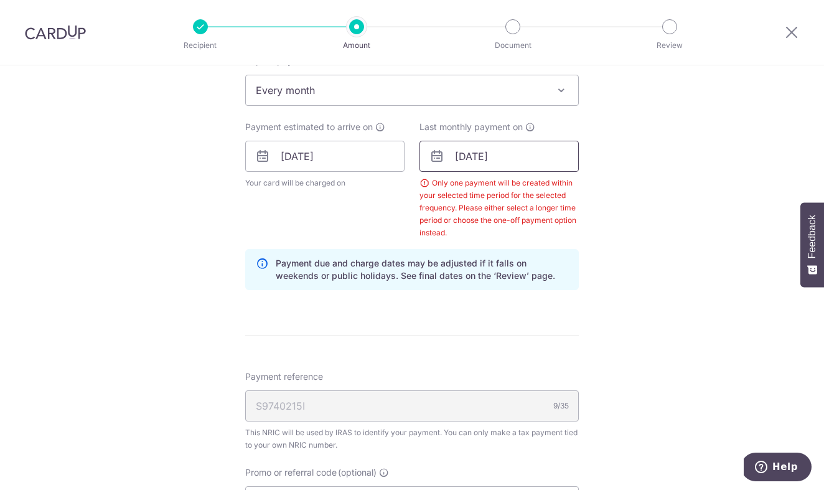
click at [531, 167] on input "[DATE]" at bounding box center [499, 156] width 159 height 31
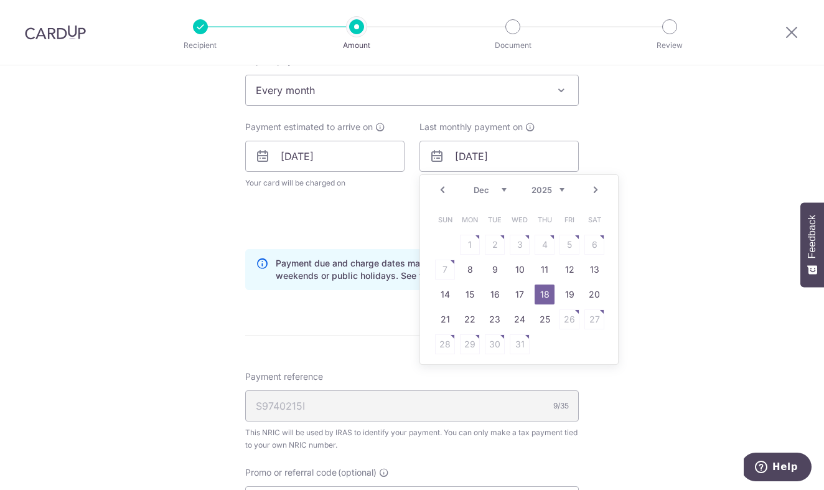
click at [588, 191] on link "Next" at bounding box center [595, 189] width 15 height 15
click at [488, 313] on link "20" at bounding box center [495, 319] width 20 height 20
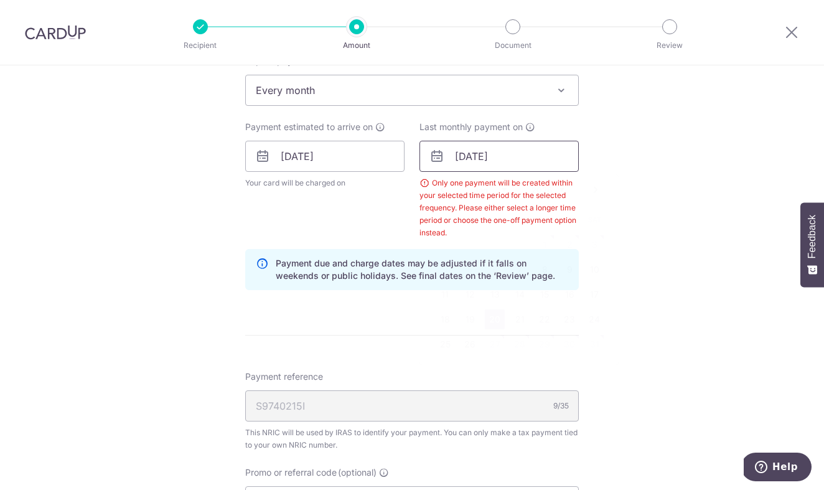
click at [491, 160] on input "20/01/2026" at bounding box center [499, 156] width 159 height 31
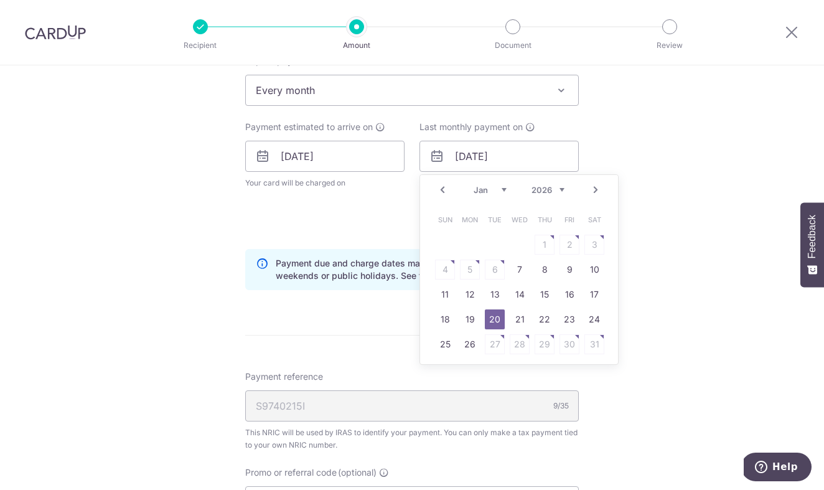
click at [597, 191] on link "Next" at bounding box center [595, 189] width 15 height 15
click at [441, 190] on link "Prev" at bounding box center [442, 189] width 15 height 15
click at [487, 265] on link "10" at bounding box center [495, 270] width 20 height 20
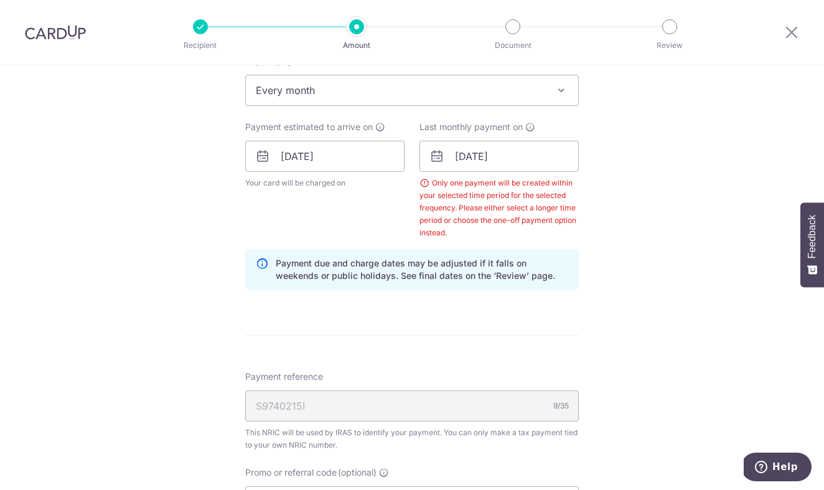
click at [477, 324] on form "Enter one-time or monthly payment amount SGD 2,793.45 2793.45 The total tax pay…" at bounding box center [412, 186] width 334 height 1173
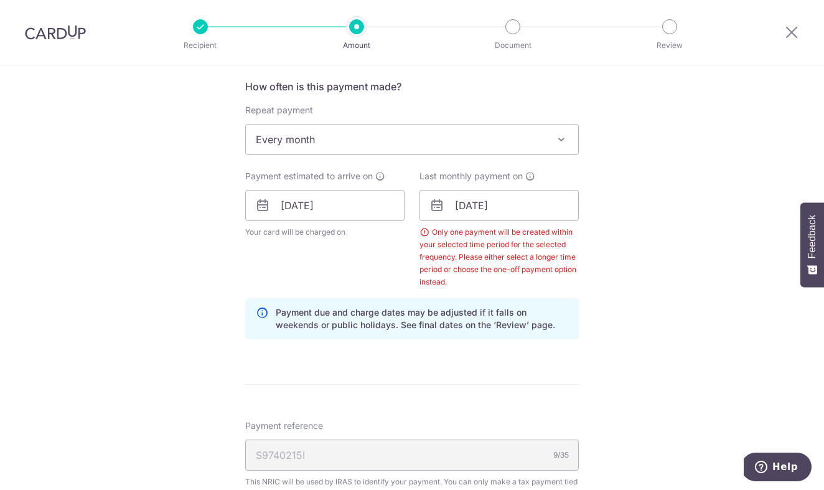
scroll to position [492, 0]
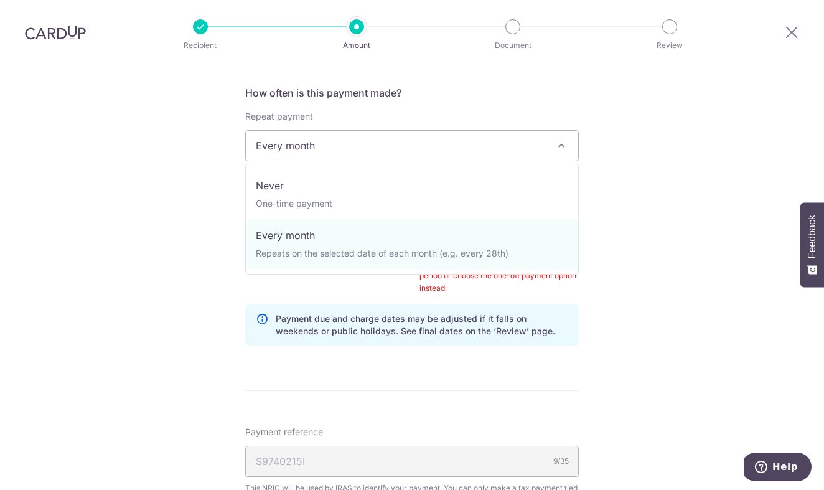
click at [450, 148] on span "Every month" at bounding box center [412, 146] width 333 height 30
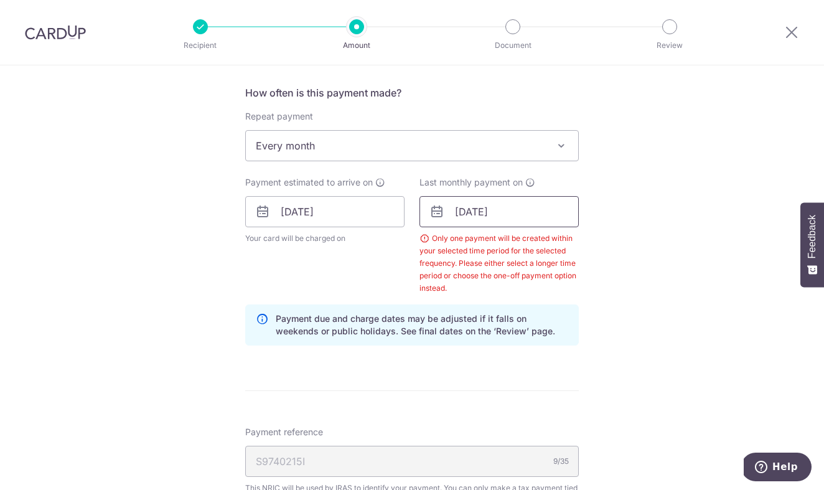
click at [477, 209] on input "10/03/2026" at bounding box center [499, 211] width 159 height 31
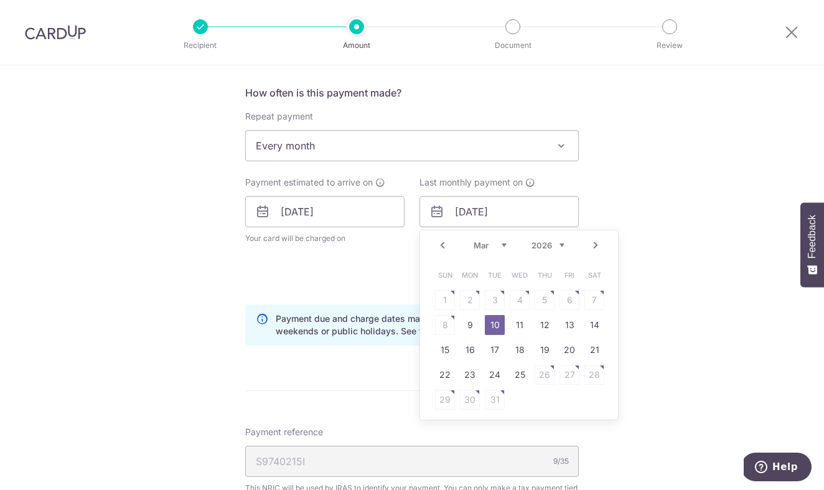
click at [447, 238] on link "Prev" at bounding box center [442, 245] width 15 height 15
click at [465, 353] on link "10" at bounding box center [470, 350] width 20 height 20
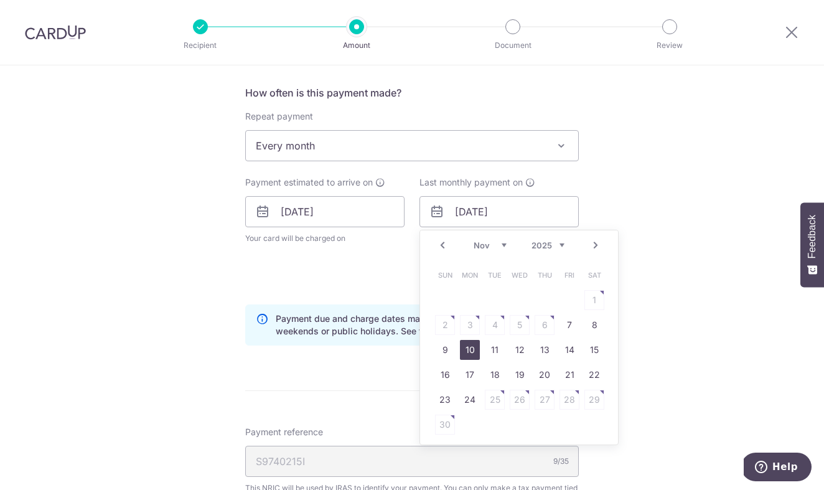
type input "[DATE]"
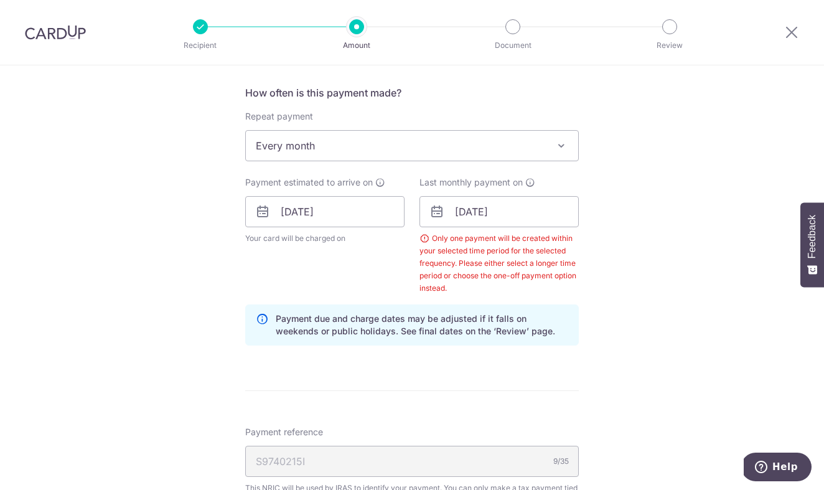
click at [453, 382] on form "Enter one-time or monthly payment amount SGD 2,793.45 2793.45 The total tax pay…" at bounding box center [412, 242] width 334 height 1173
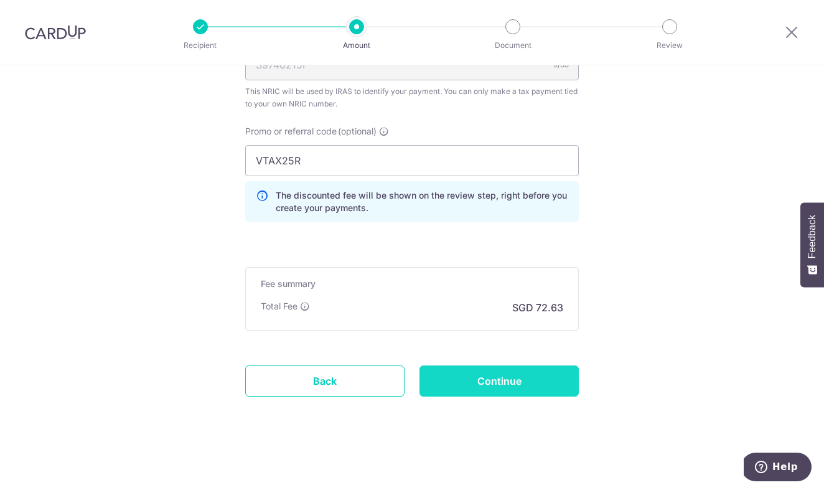
scroll to position [889, 0]
click at [467, 379] on input "Continue" at bounding box center [499, 381] width 159 height 31
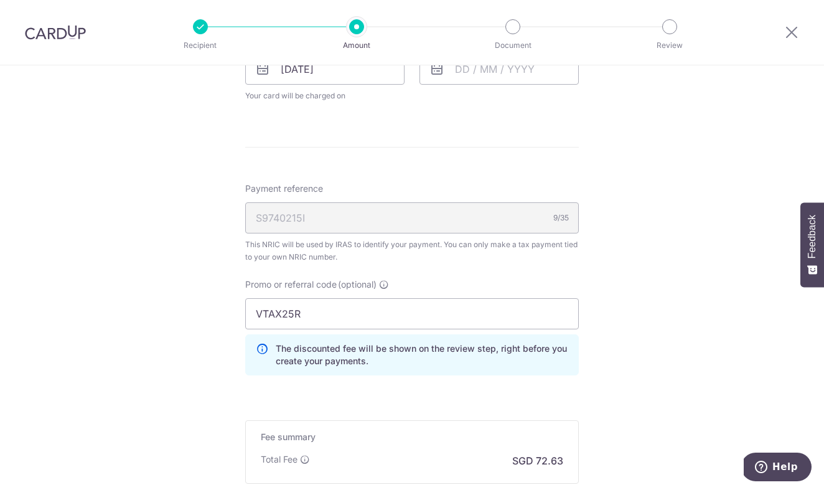
scroll to position [654, 0]
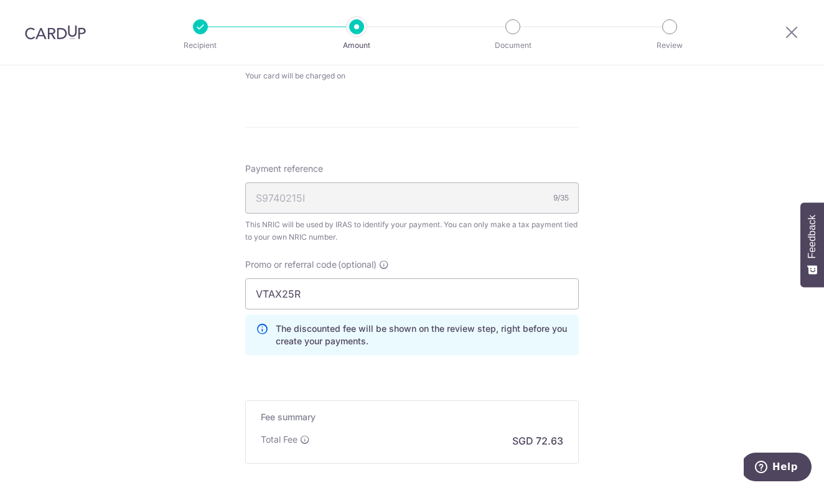
click at [338, 369] on form "Enter one-time or monthly payment amount SGD 2,793.45 2793.45 The total tax pay…" at bounding box center [412, 29] width 334 height 1072
click at [394, 333] on p "The discounted fee will be shown on the review step, right before you create yo…" at bounding box center [422, 335] width 293 height 25
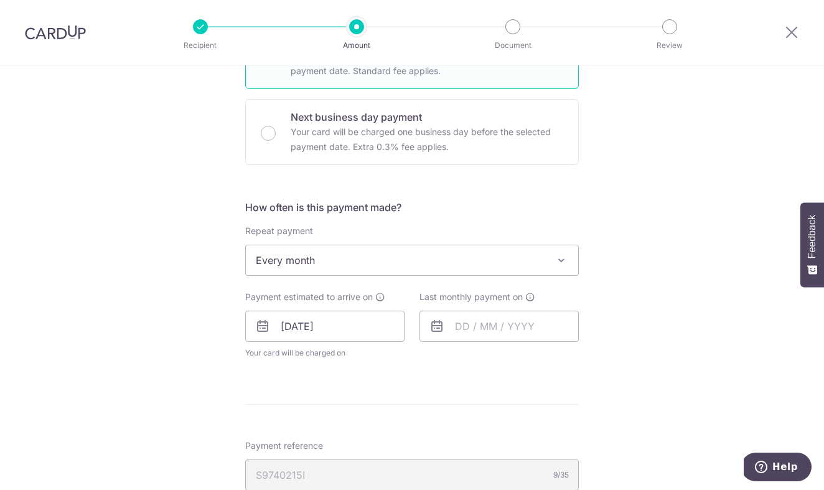
scroll to position [364, 0]
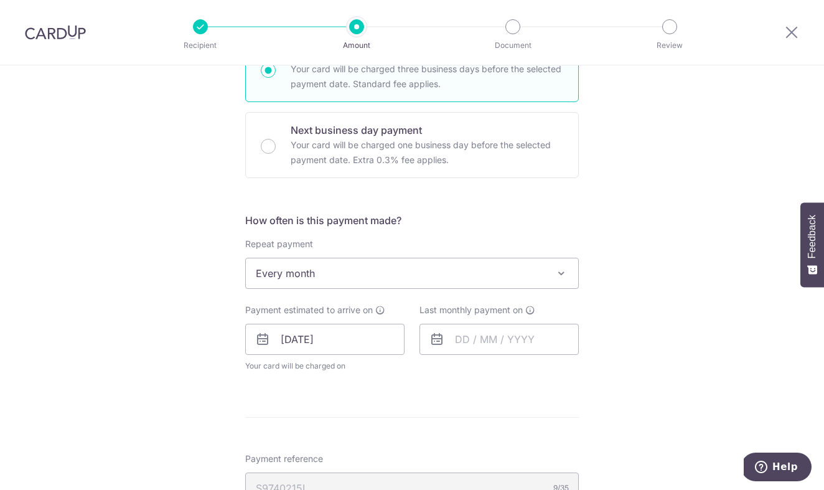
click at [442, 342] on icon at bounding box center [437, 339] width 15 height 15
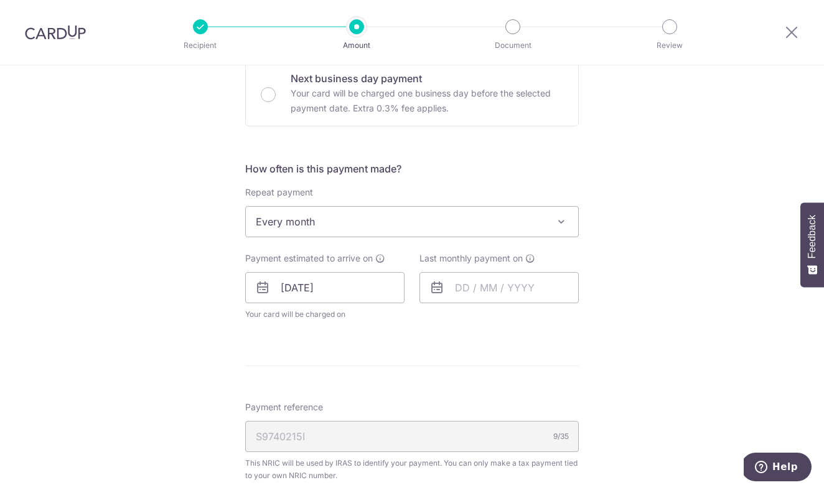
scroll to position [409, 0]
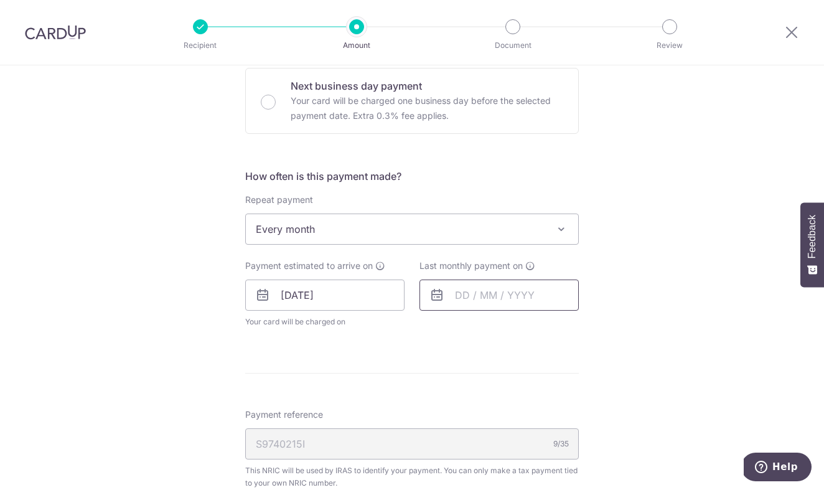
click at [484, 300] on input "text" at bounding box center [499, 295] width 159 height 31
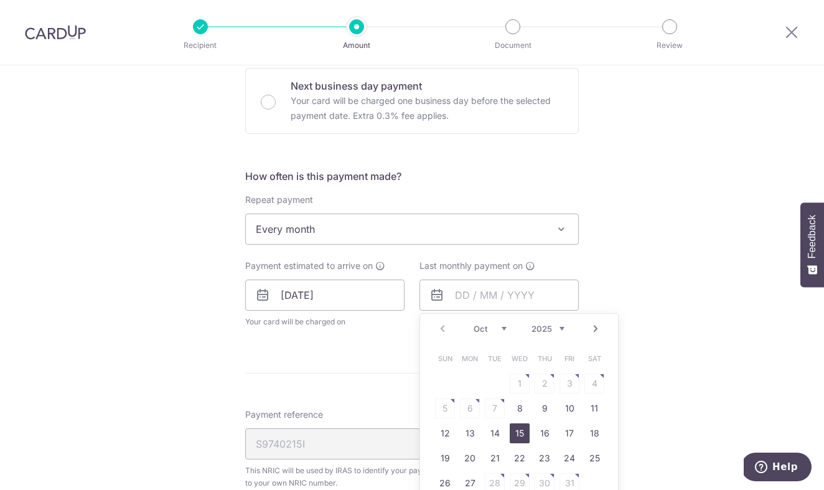
click at [522, 437] on link "15" at bounding box center [520, 433] width 20 height 20
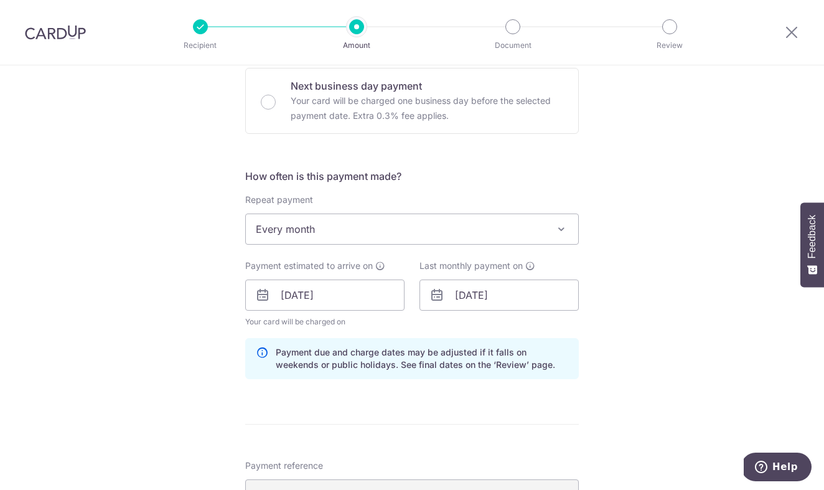
scroll to position [418, 0]
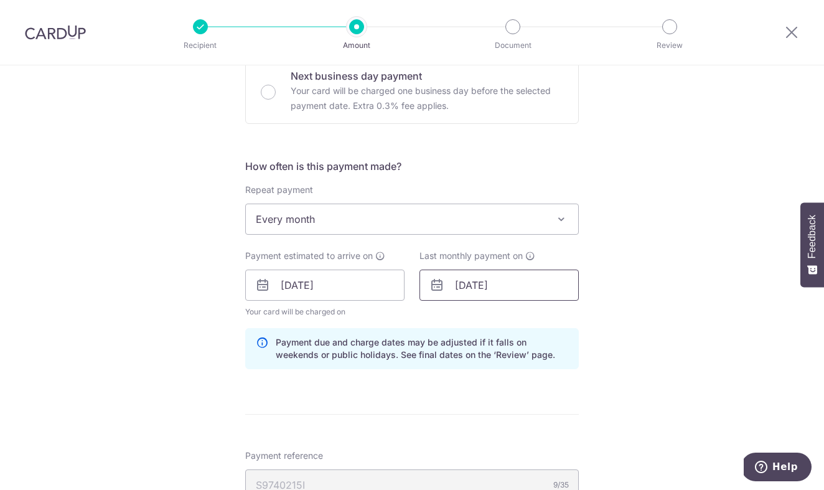
click at [493, 281] on input "15/10/2025" at bounding box center [499, 285] width 159 height 31
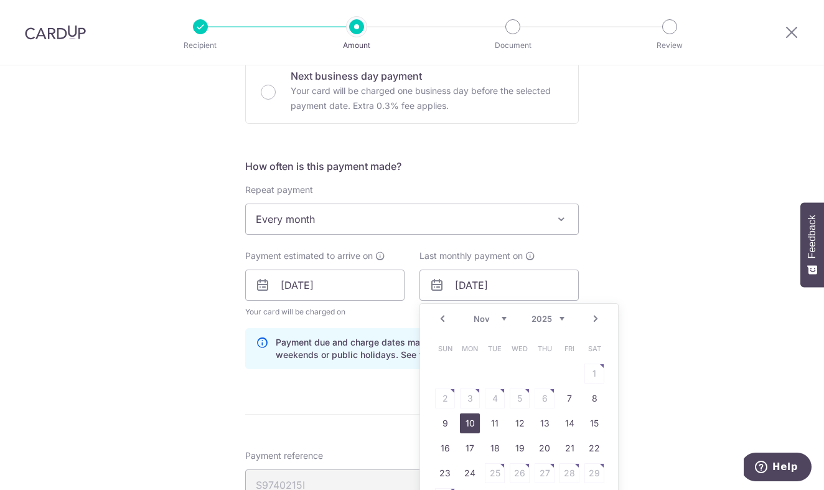
click at [468, 423] on link "10" at bounding box center [470, 423] width 20 height 20
type input "[DATE]"
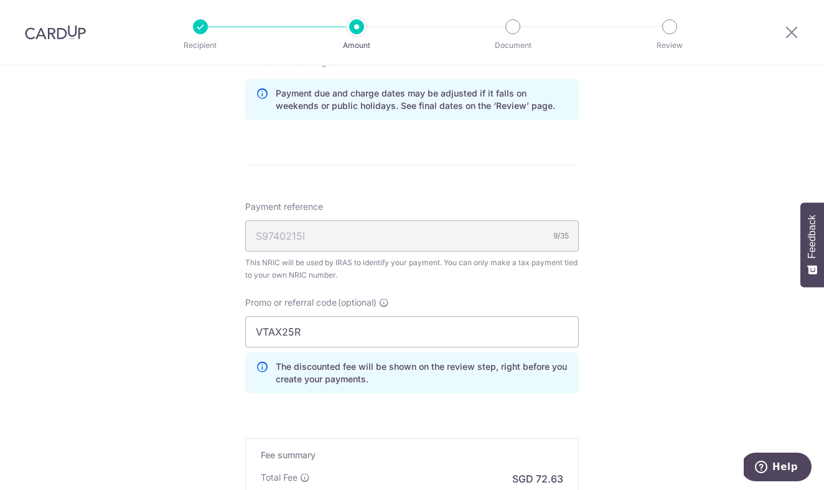
scroll to position [799, 0]
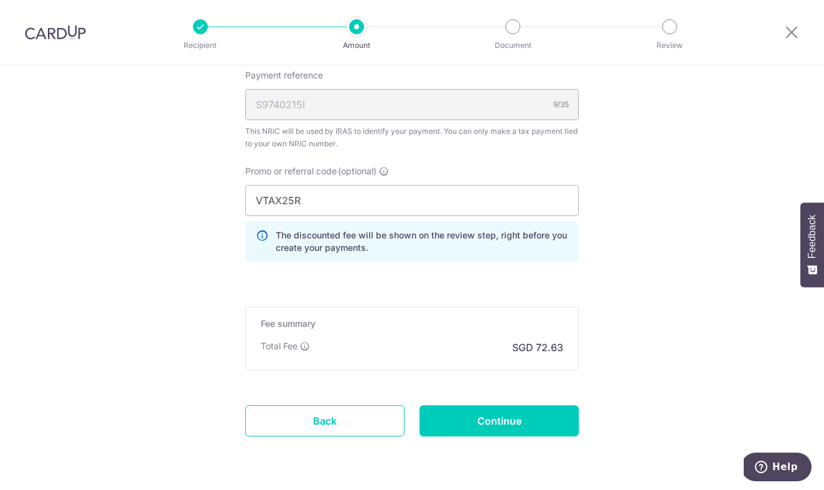
click at [349, 342] on div "Total Fee SGD 72.63" at bounding box center [412, 347] width 303 height 15
click at [369, 207] on input "VTAX25R" at bounding box center [412, 200] width 334 height 31
click button "Add Card" at bounding box center [0, 0] width 0 height 0
click at [445, 414] on input "Continue" at bounding box center [499, 420] width 159 height 31
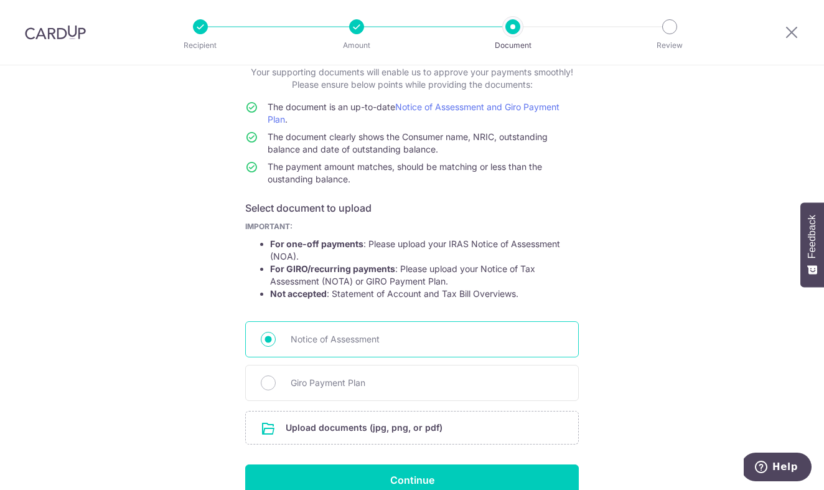
scroll to position [90, 0]
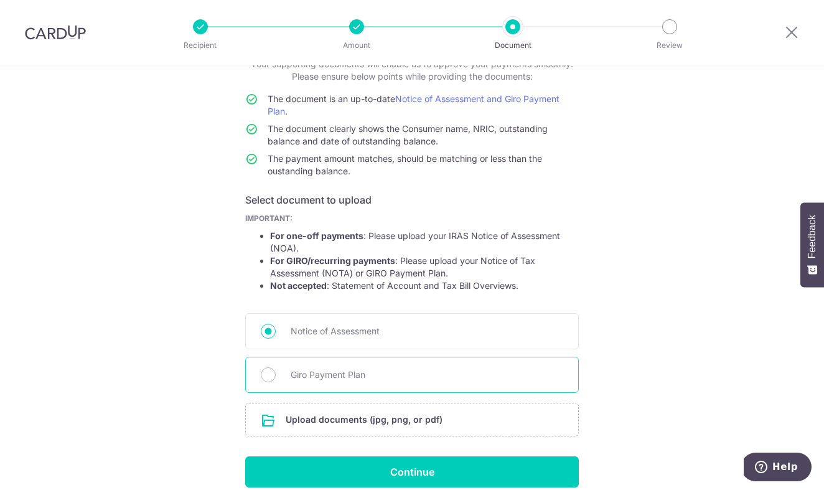
click at [445, 377] on span "Giro Payment Plan" at bounding box center [427, 374] width 273 height 15
click at [276, 377] on input "Giro Payment Plan" at bounding box center [268, 374] width 15 height 15
radio input "true"
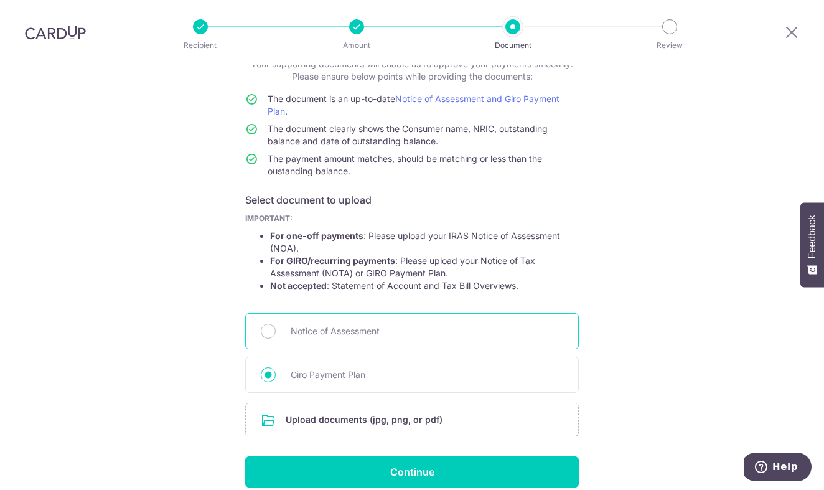
click at [461, 322] on div "Notice of Assessment" at bounding box center [412, 331] width 334 height 36
click at [462, 342] on div "Notice of Assessment" at bounding box center [412, 331] width 334 height 36
click at [259, 329] on div "Notice of Assessment" at bounding box center [412, 331] width 334 height 36
click at [266, 329] on input "Notice of Assessment" at bounding box center [268, 331] width 15 height 15
radio input "true"
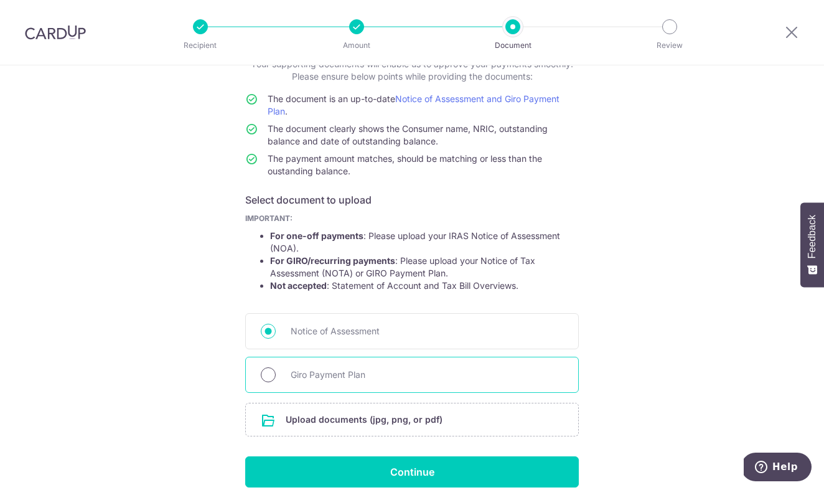
click at [267, 378] on input "Giro Payment Plan" at bounding box center [268, 374] width 15 height 15
radio input "true"
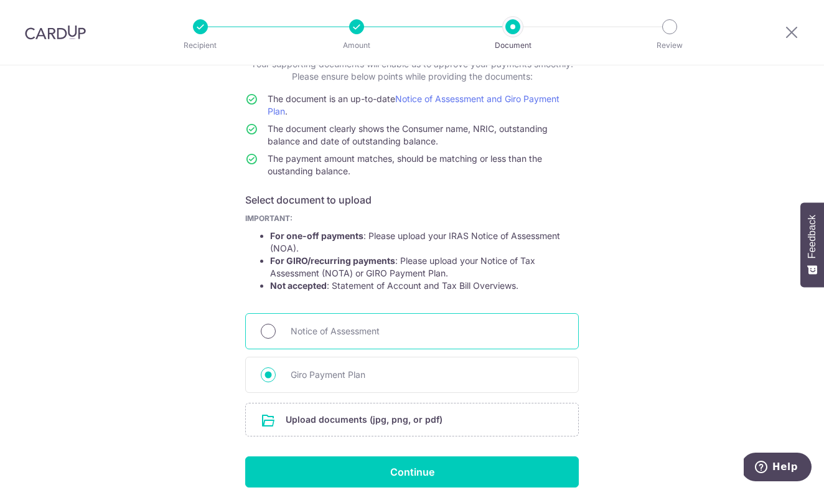
click at [273, 329] on input "Notice of Assessment" at bounding box center [268, 331] width 15 height 15
radio input "true"
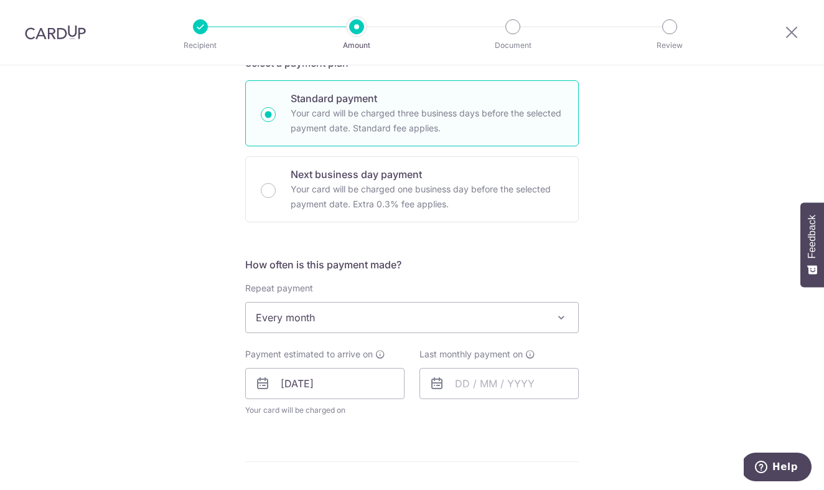
scroll to position [305, 0]
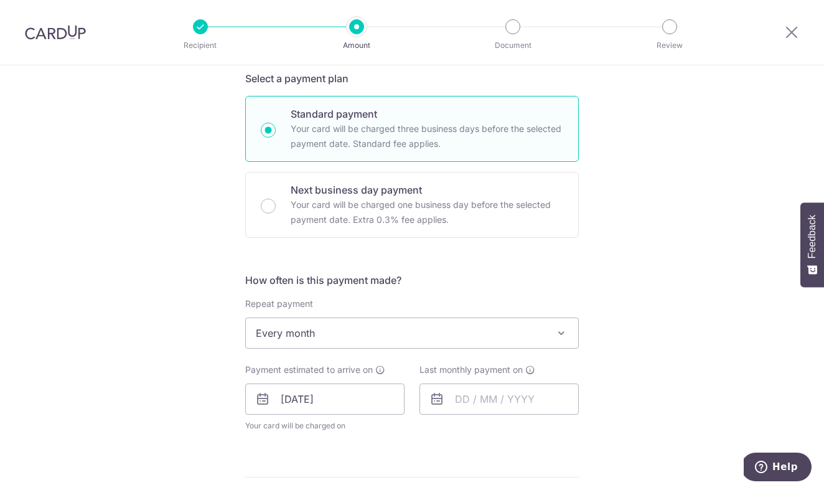
click at [422, 341] on span "Every month" at bounding box center [412, 333] width 333 height 30
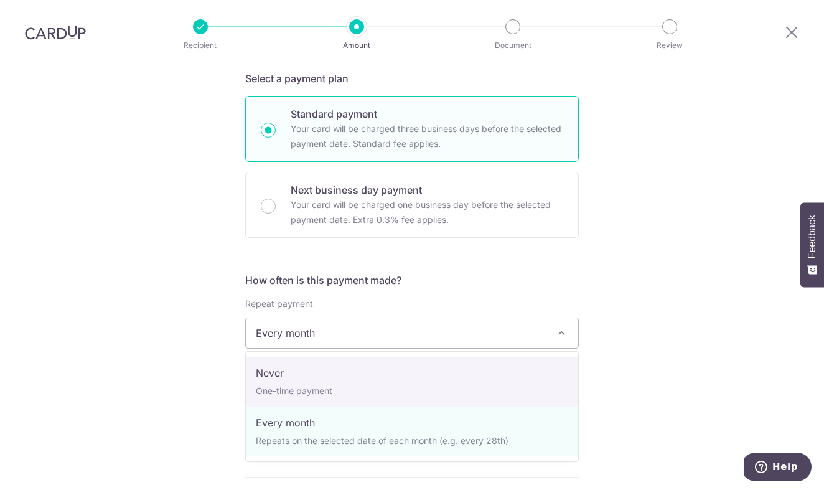
select select "1"
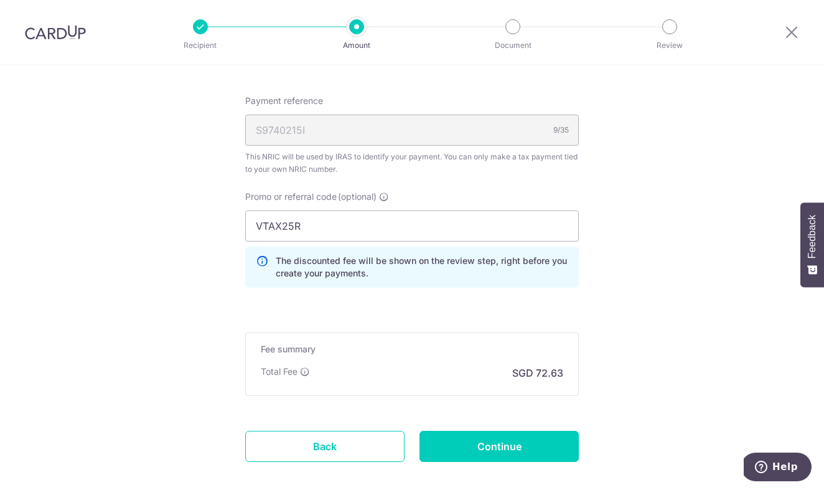
scroll to position [831, 0]
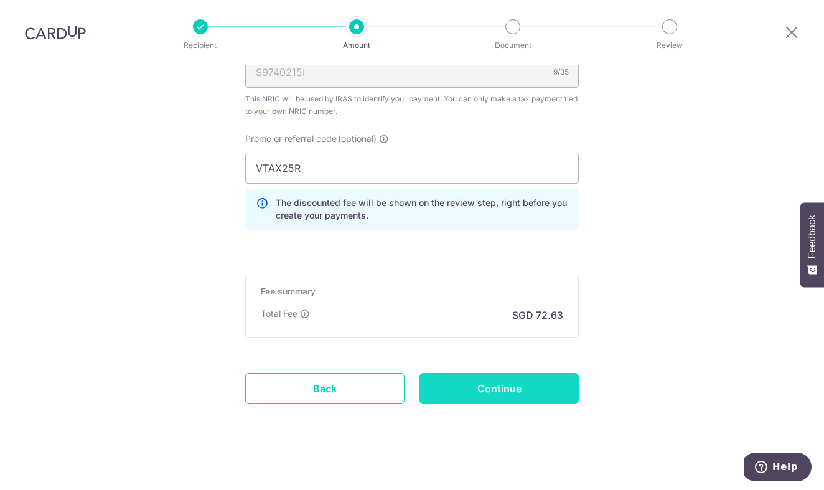
click at [467, 403] on input "Continue" at bounding box center [499, 388] width 159 height 31
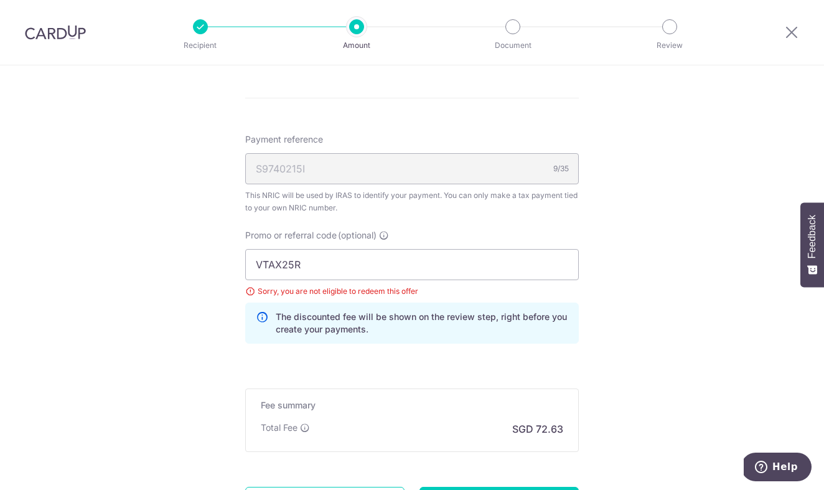
scroll to position [737, 0]
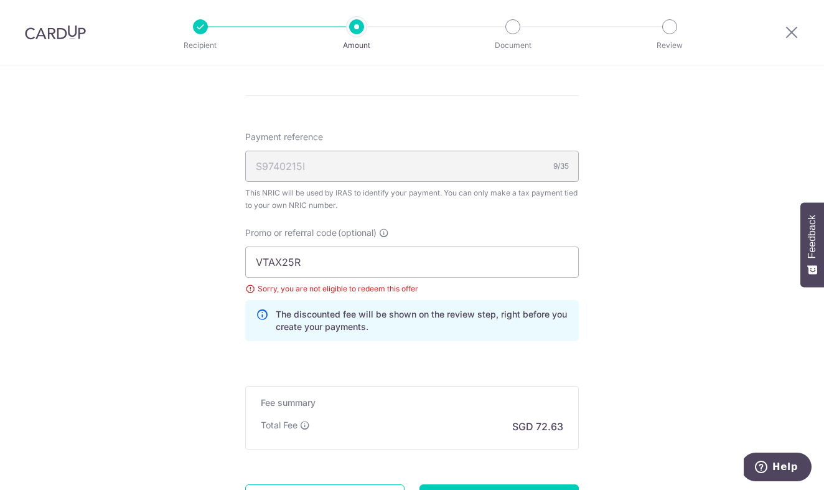
click at [467, 402] on h5 "Fee summary" at bounding box center [412, 403] width 303 height 12
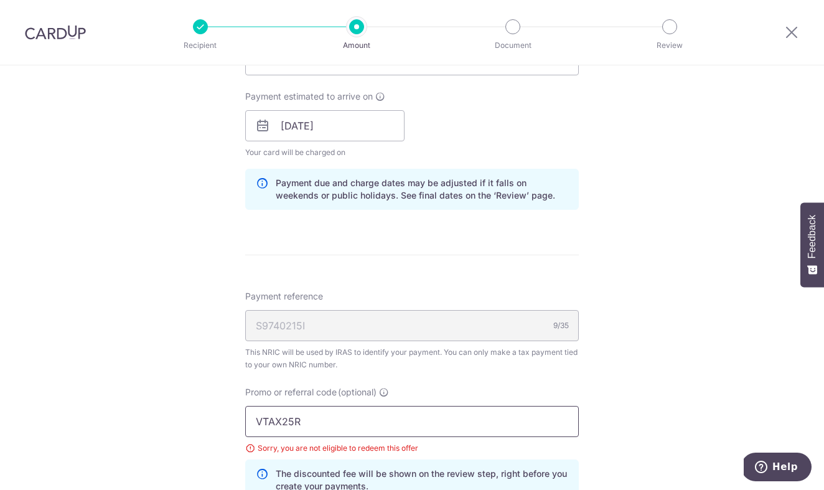
scroll to position [576, 0]
click at [359, 134] on input "[DATE]" at bounding box center [324, 127] width 159 height 31
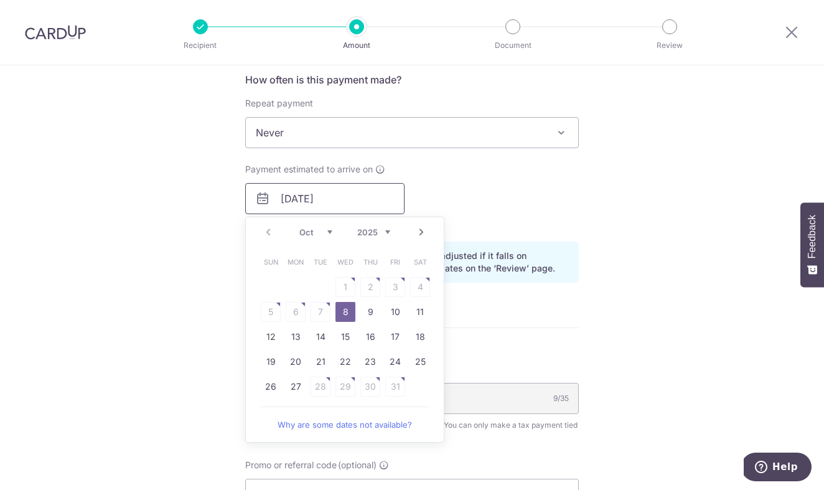
scroll to position [506, 0]
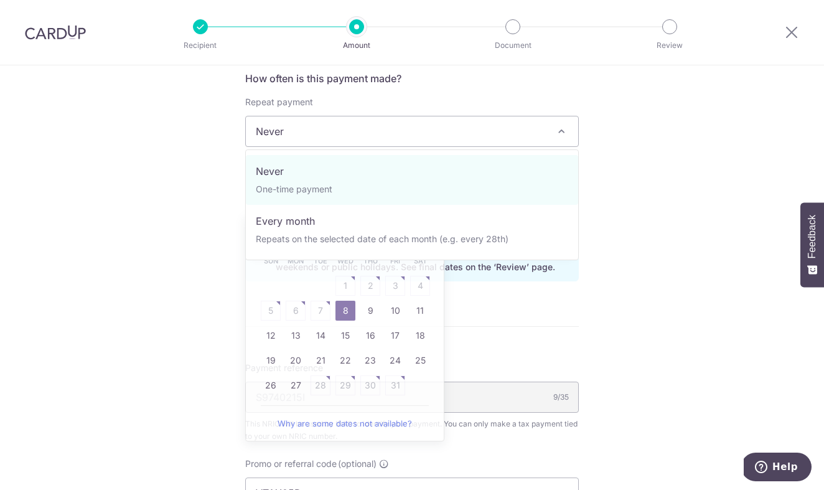
click at [453, 130] on span "Never" at bounding box center [412, 131] width 333 height 30
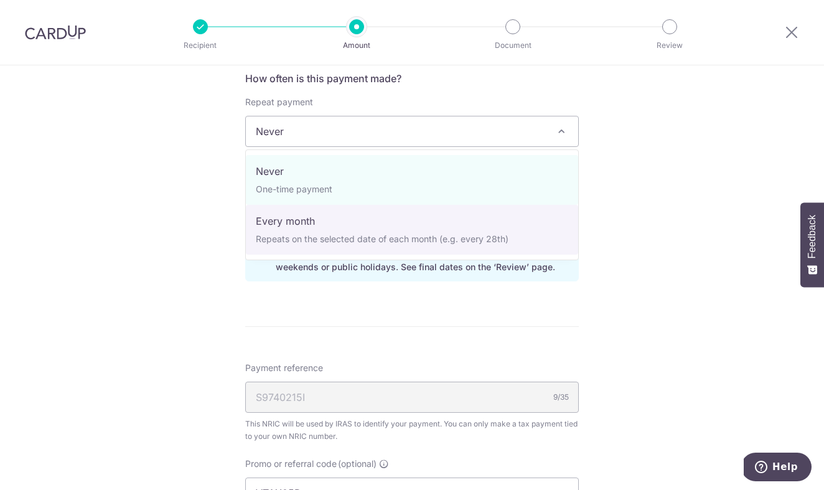
select select "3"
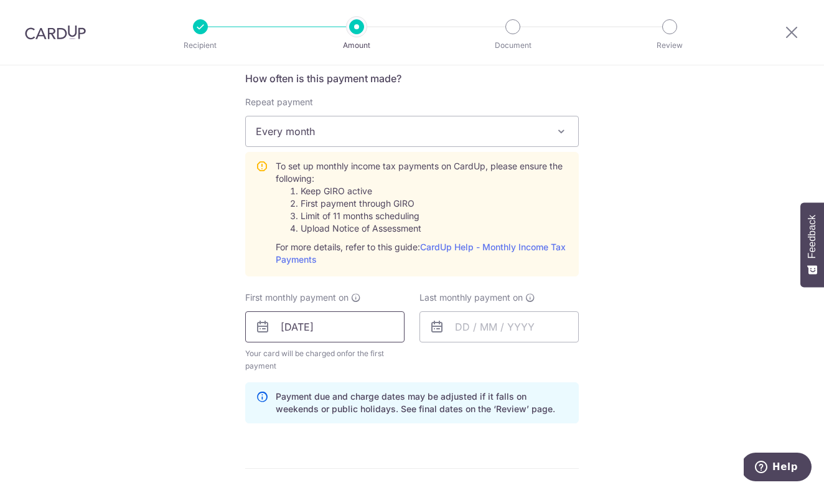
click at [368, 321] on input "[DATE]" at bounding box center [324, 326] width 159 height 31
click at [537, 312] on input "text" at bounding box center [499, 326] width 159 height 31
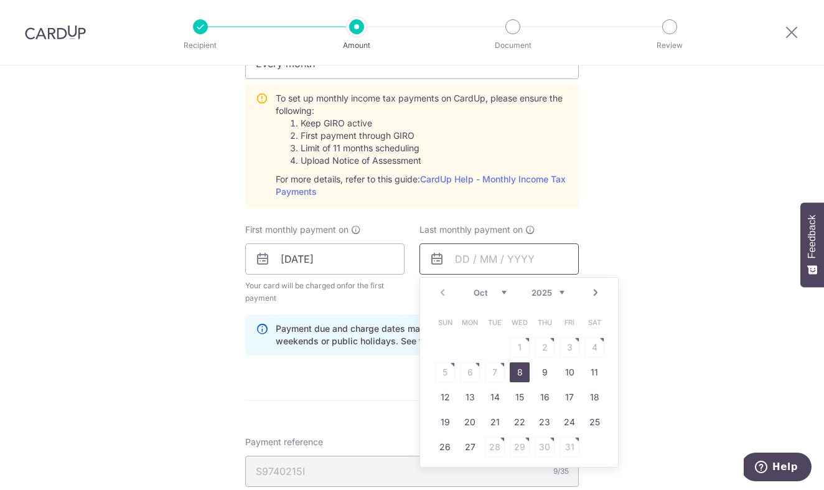
scroll to position [576, 0]
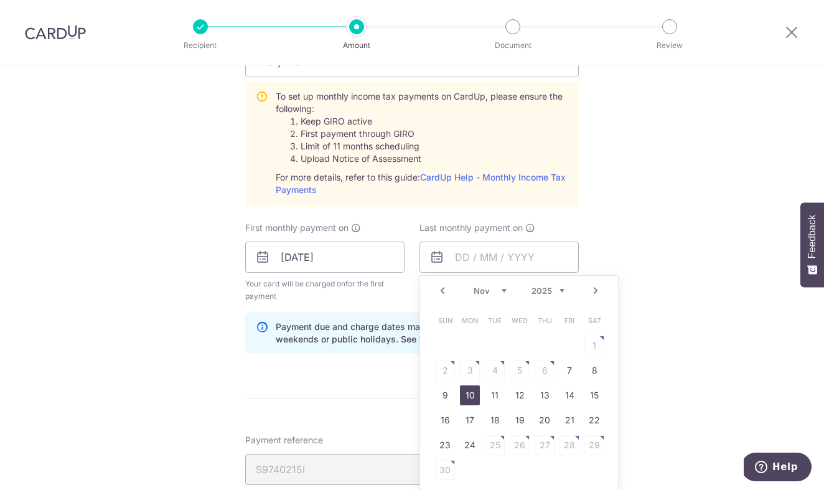
click at [464, 397] on link "10" at bounding box center [470, 395] width 20 height 20
type input "10/11/2025"
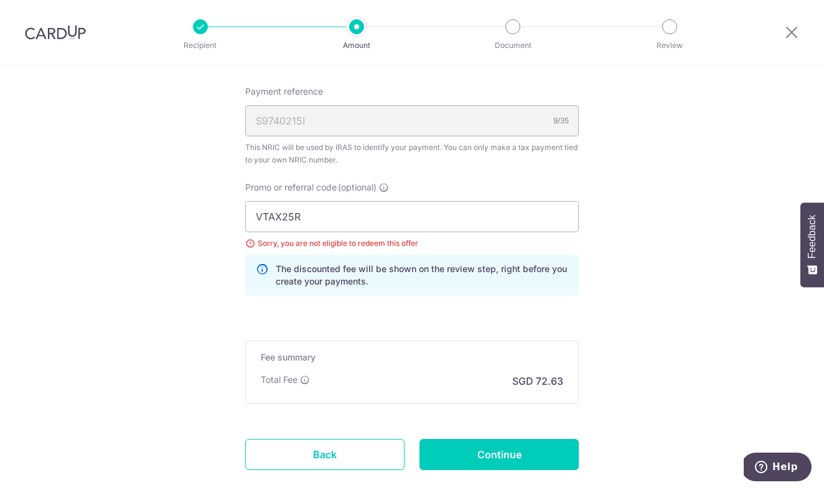
scroll to position [941, 0]
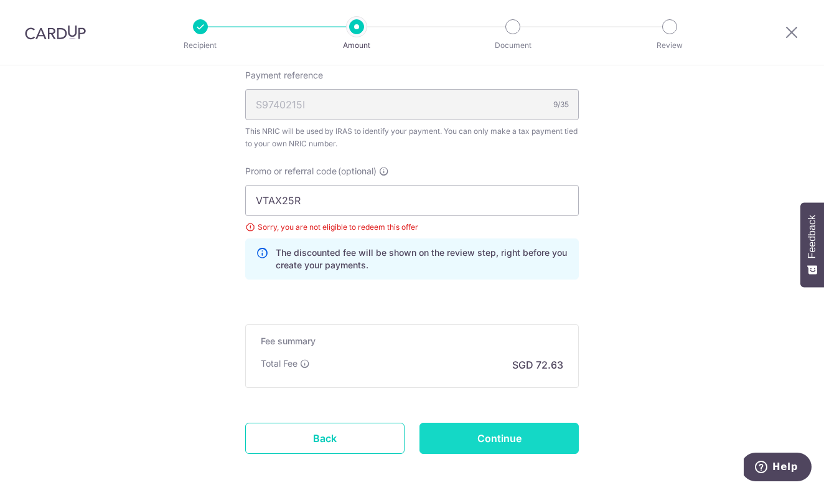
click at [466, 428] on input "Continue" at bounding box center [499, 438] width 159 height 31
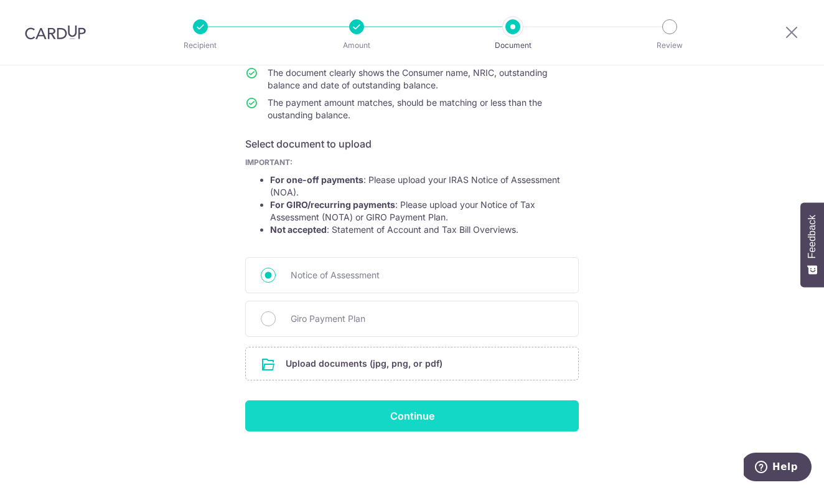
scroll to position [146, 0]
click at [398, 421] on input "Continue" at bounding box center [412, 415] width 334 height 31
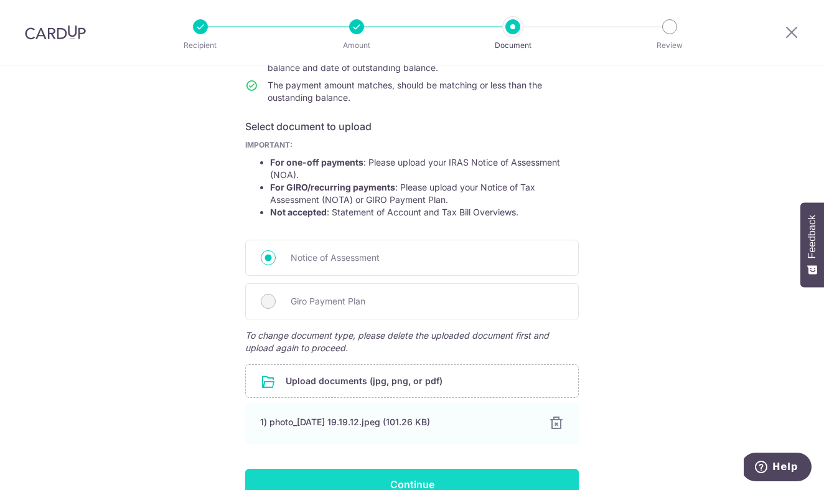
click at [461, 470] on input "Continue" at bounding box center [412, 484] width 334 height 31
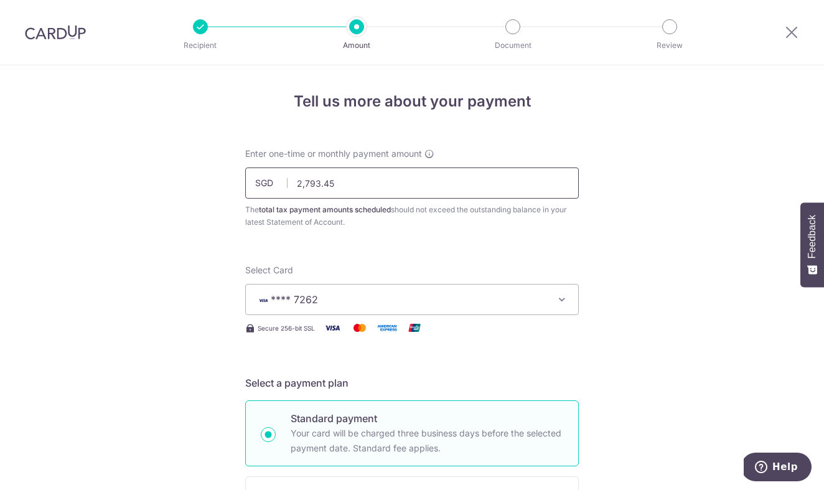
click at [413, 181] on input "2,793.45" at bounding box center [412, 183] width 334 height 31
drag, startPoint x: 394, startPoint y: 184, endPoint x: 253, endPoint y: 179, distance: 140.8
click at [253, 179] on input "2,793.45" at bounding box center [412, 183] width 334 height 31
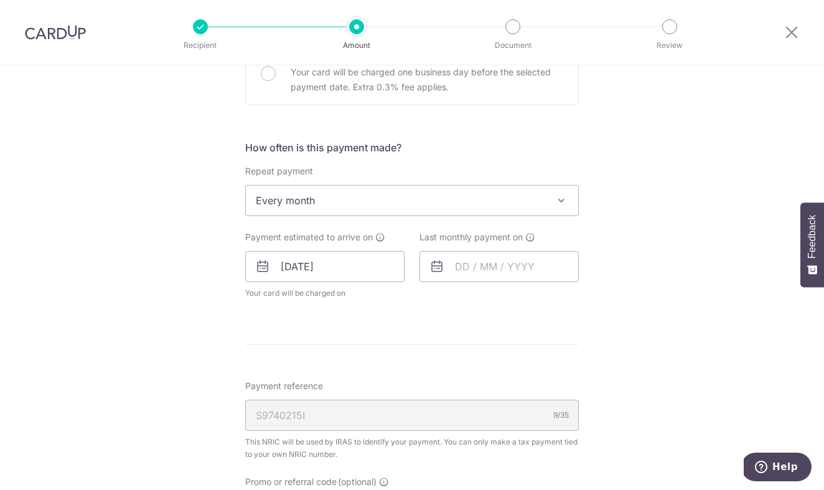
scroll to position [435, 0]
type input "1,396.73"
click at [382, 335] on form "Enter one-time or monthly payment amount SGD 1,396.73 1396.73 The total tax pay…" at bounding box center [412, 248] width 334 height 1072
click at [440, 270] on icon at bounding box center [437, 268] width 15 height 15
click at [252, 268] on input "08/10/2025" at bounding box center [324, 268] width 159 height 31
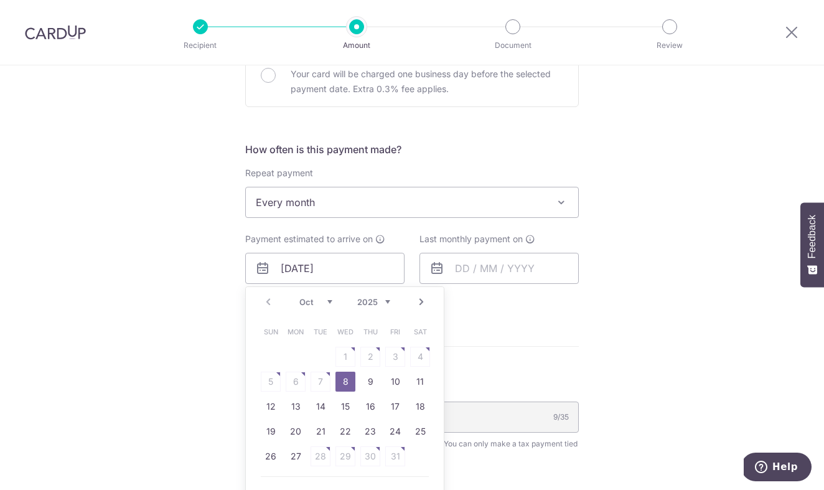
click at [423, 300] on link "Next" at bounding box center [421, 302] width 15 height 15
click at [272, 306] on link "Prev" at bounding box center [268, 302] width 15 height 15
click at [368, 385] on link "9" at bounding box center [371, 382] width 20 height 20
type input "09/10/2025"
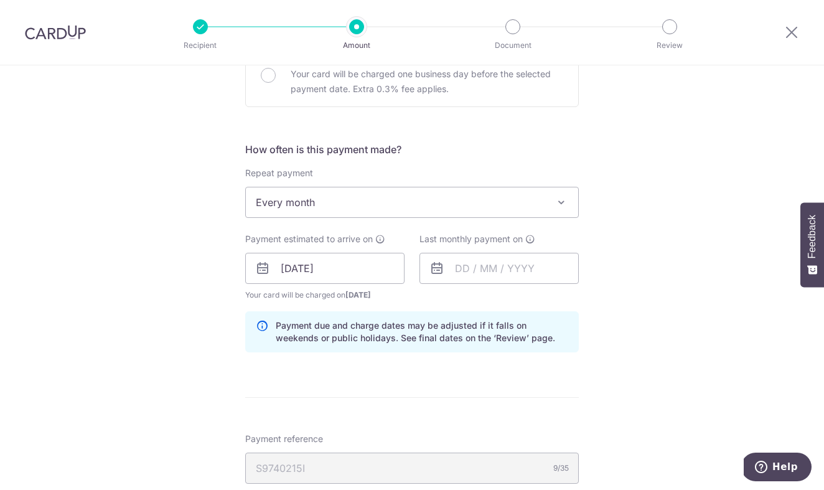
click at [437, 267] on icon at bounding box center [437, 268] width 15 height 15
click at [436, 272] on icon at bounding box center [437, 268] width 15 height 15
click at [463, 272] on input "text" at bounding box center [499, 268] width 159 height 31
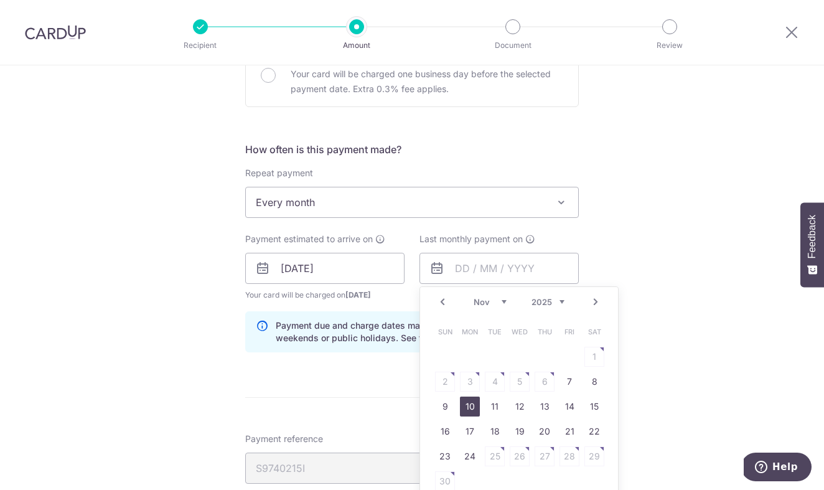
click at [464, 405] on link "10" at bounding box center [470, 407] width 20 height 20
type input "10/11/2025"
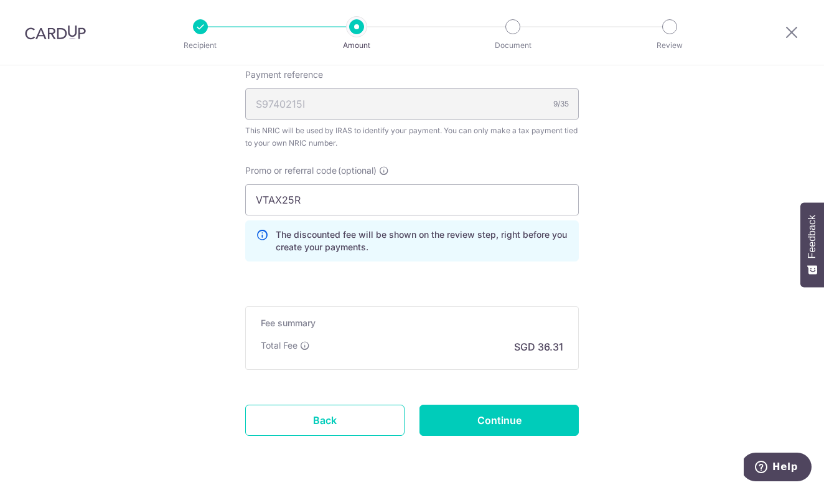
scroll to position [821, 0]
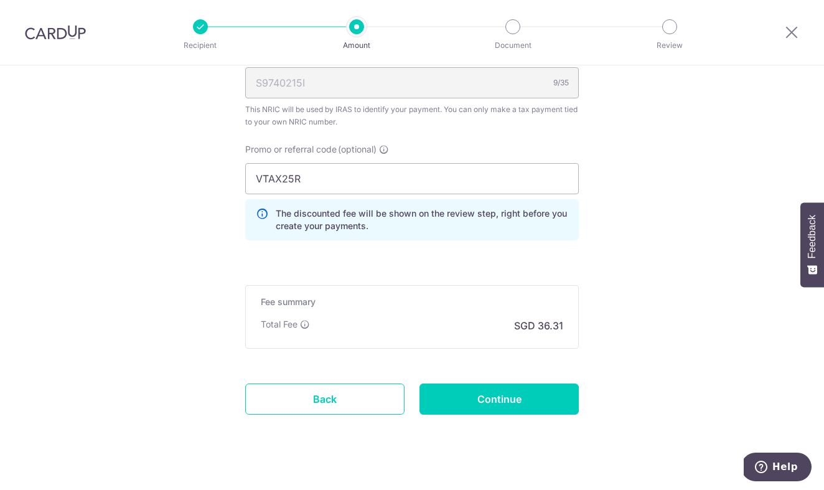
click at [387, 176] on input "VTAX25R" at bounding box center [412, 178] width 334 height 31
type input "VTAX25R"
click at [475, 397] on input "Continue" at bounding box center [499, 399] width 159 height 31
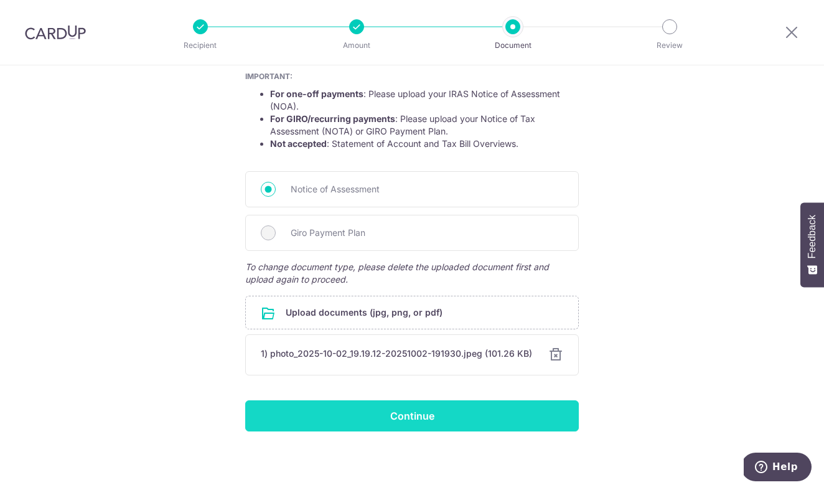
scroll to position [232, 0]
click at [471, 414] on input "Continue" at bounding box center [412, 415] width 334 height 31
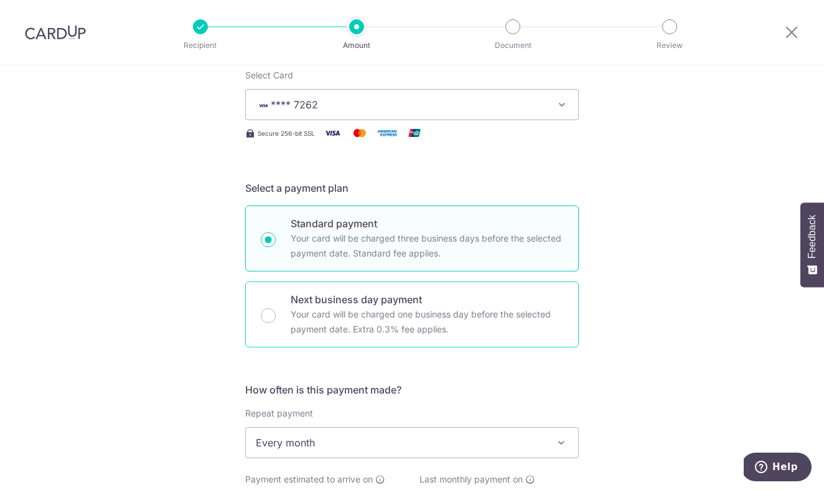
scroll to position [270, 0]
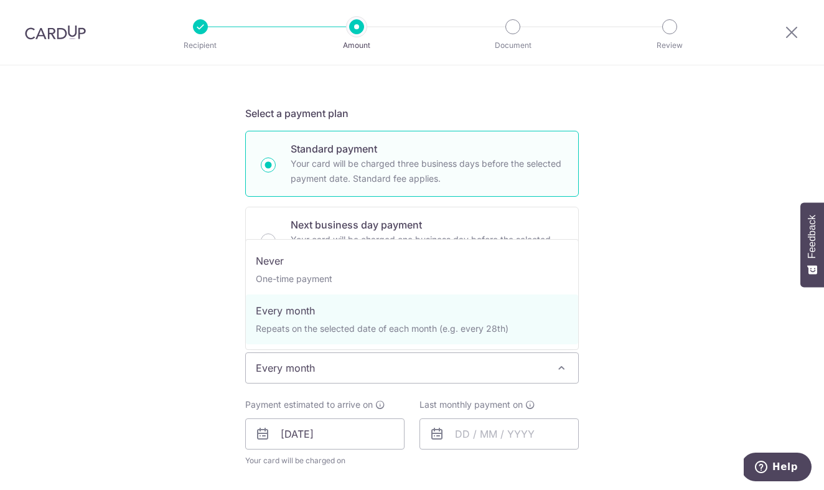
click at [327, 368] on span "Every month" at bounding box center [412, 368] width 333 height 30
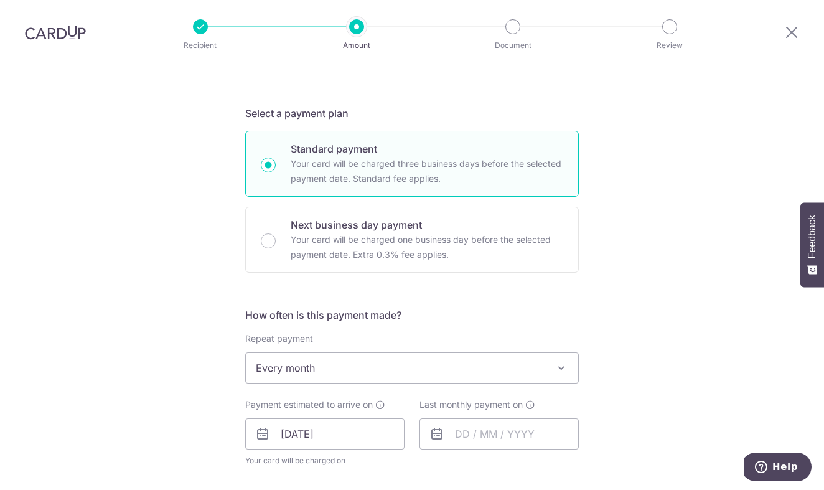
click at [624, 455] on div "Tell us more about your payment Enter one-time or monthly payment amount SGD 1,…" at bounding box center [412, 402] width 824 height 1212
click at [313, 438] on input "09/10/2025" at bounding box center [324, 433] width 159 height 31
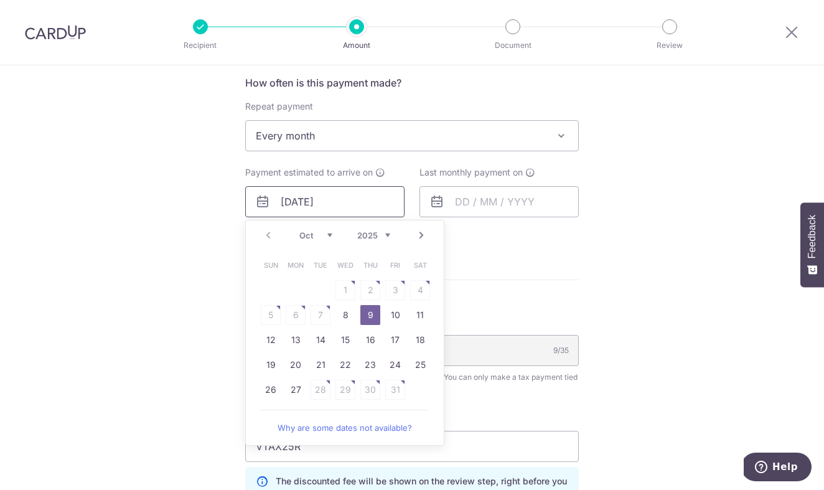
scroll to position [509, 0]
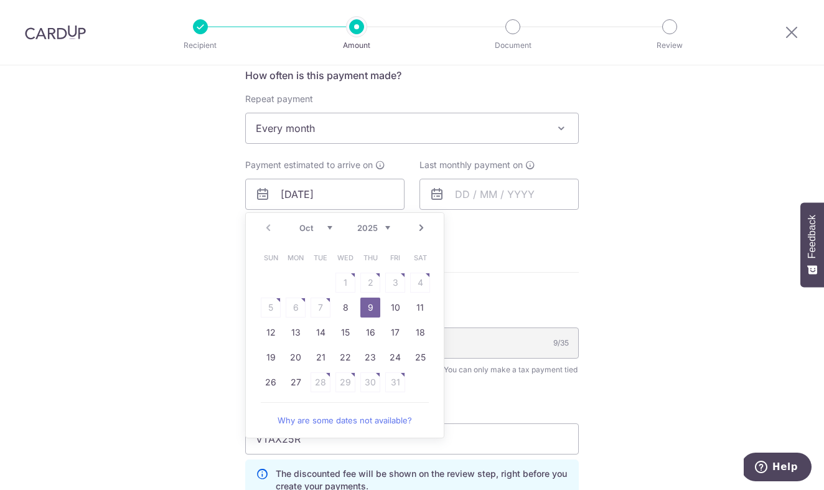
click at [417, 229] on link "Next" at bounding box center [421, 227] width 15 height 15
click at [395, 304] on link "7" at bounding box center [395, 308] width 20 height 20
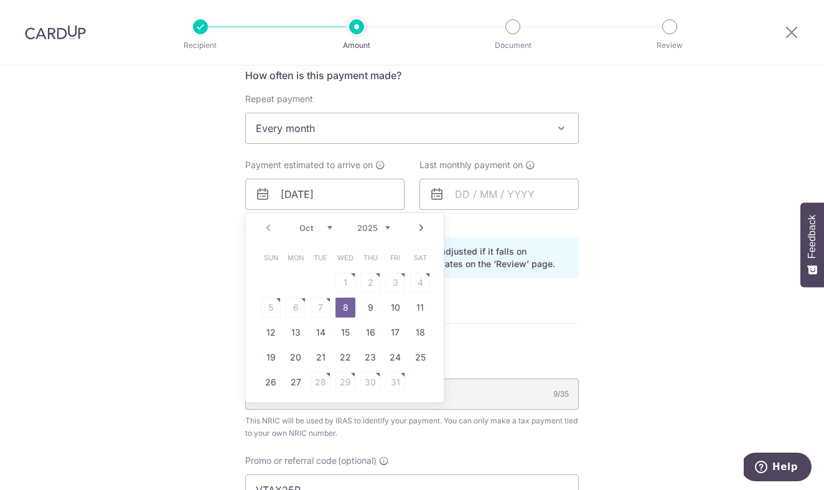
type input "07/11/2025"
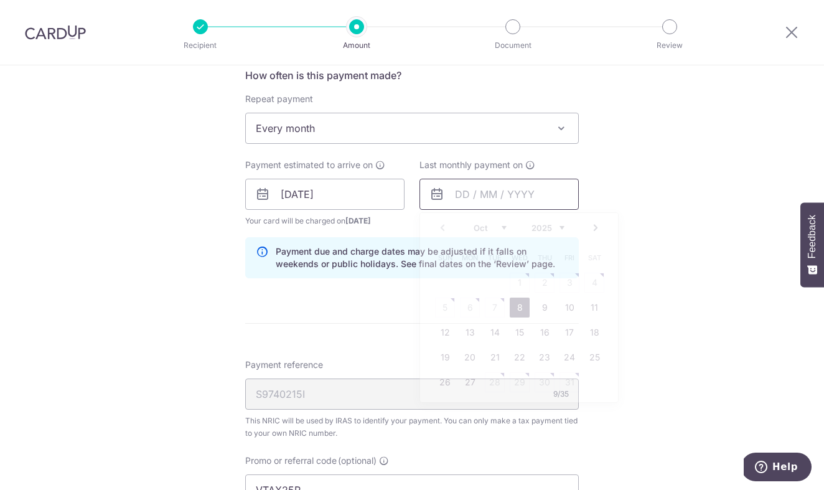
click at [493, 197] on input "text" at bounding box center [499, 194] width 159 height 31
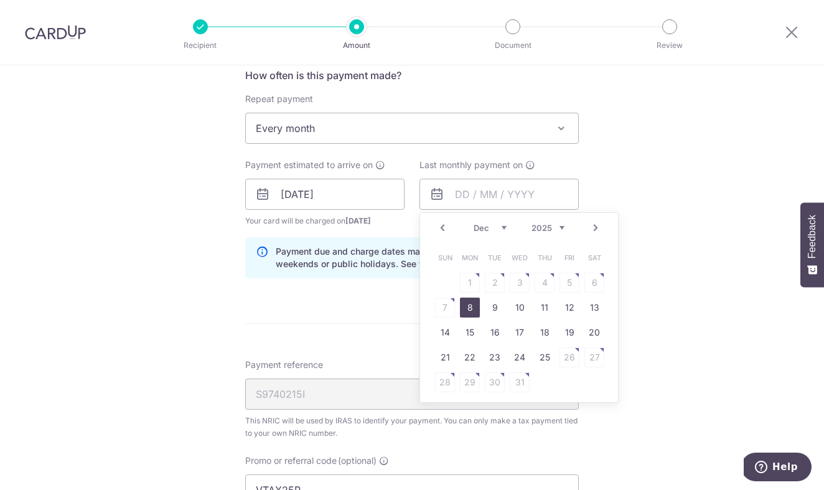
click at [478, 313] on link "8" at bounding box center [470, 308] width 20 height 20
type input "[DATE]"
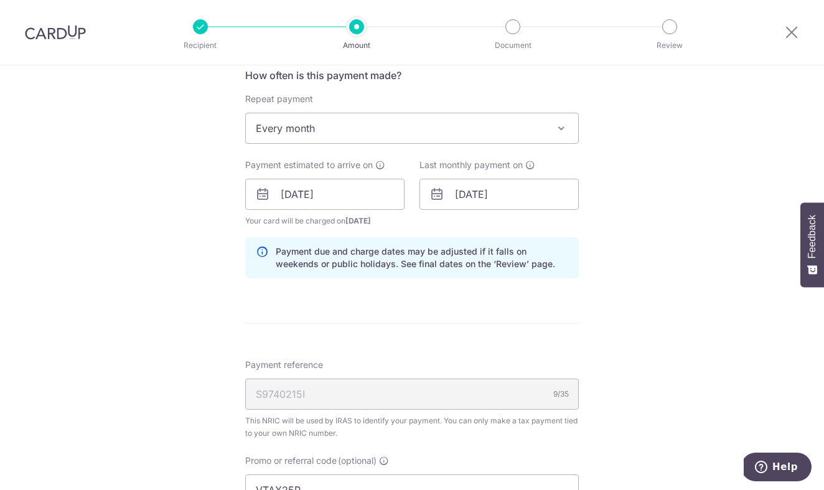
click at [478, 313] on form "Enter one-time or monthly payment amount SGD 1,396.73 1396.73 The total tax pay…" at bounding box center [412, 199] width 334 height 1123
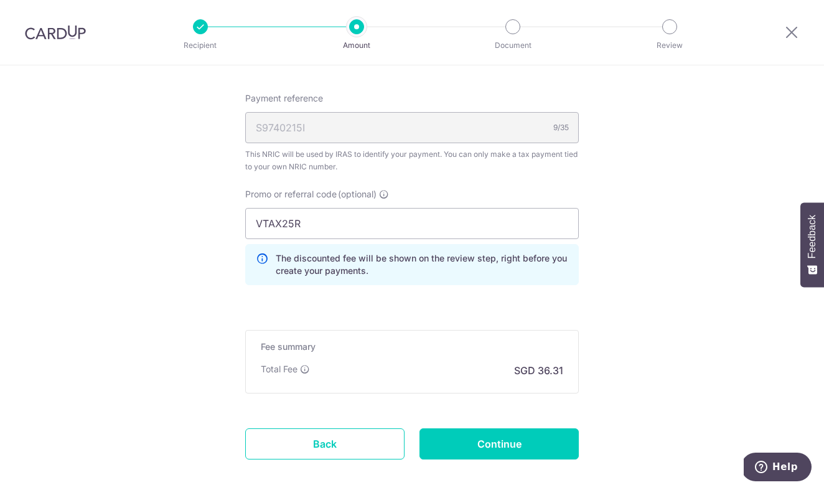
scroll to position [781, 0]
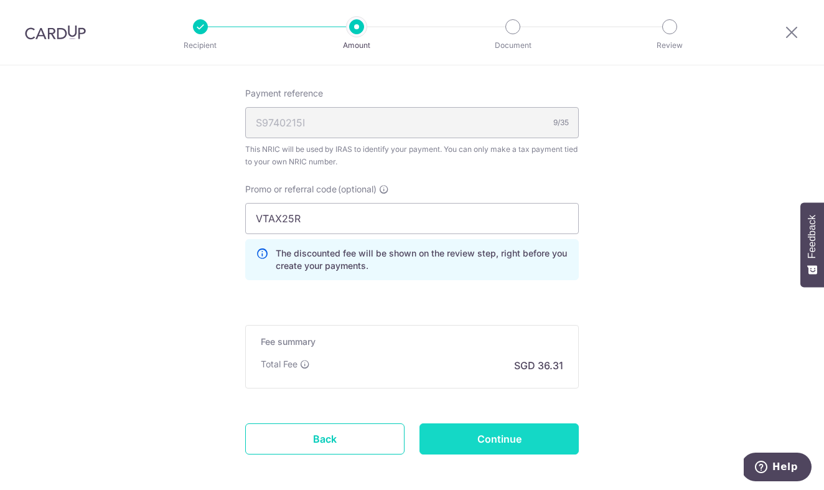
click at [554, 433] on input "Continue" at bounding box center [499, 438] width 159 height 31
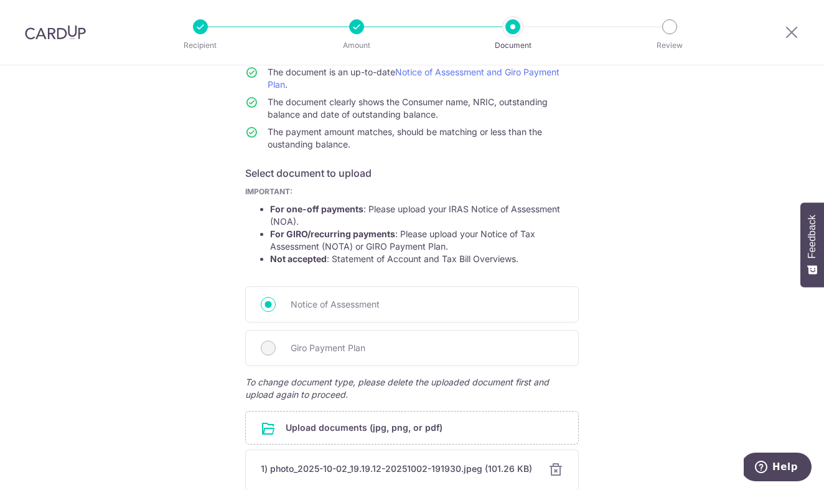
scroll to position [167, 0]
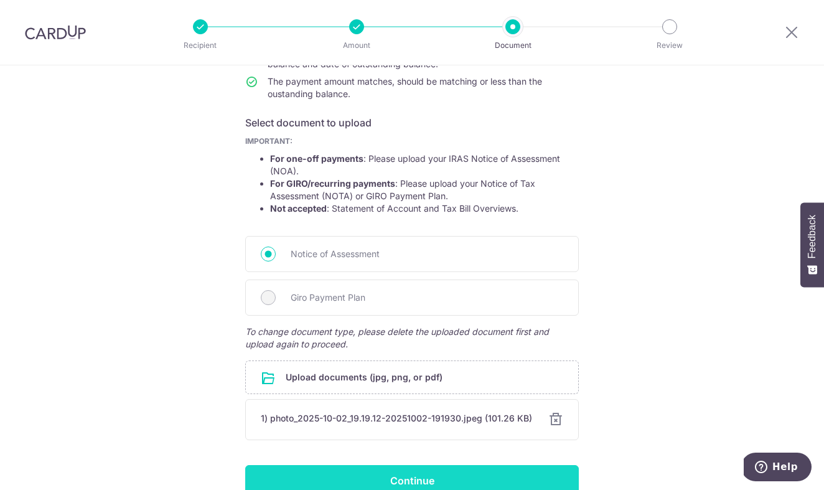
click at [495, 475] on input "Continue" at bounding box center [412, 480] width 334 height 31
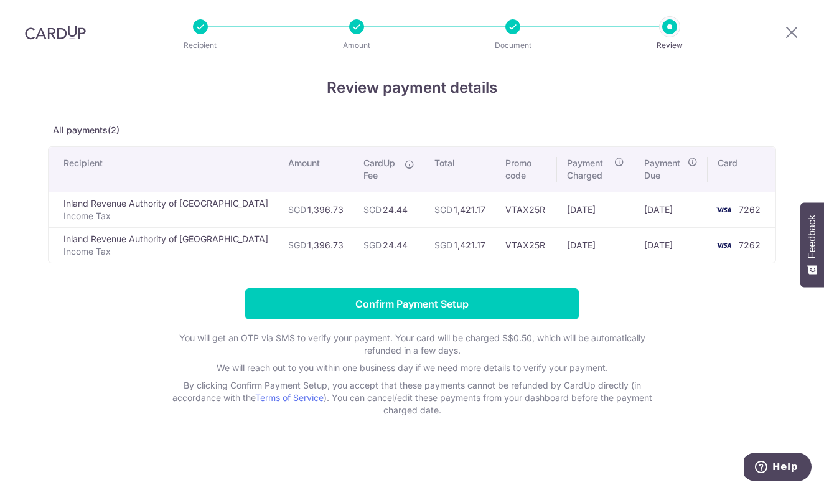
scroll to position [14, 0]
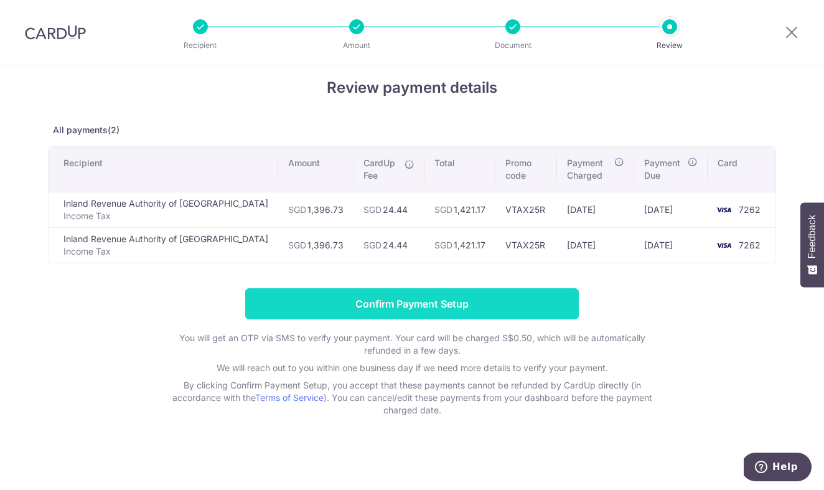
click at [435, 299] on input "Confirm Payment Setup" at bounding box center [412, 303] width 334 height 31
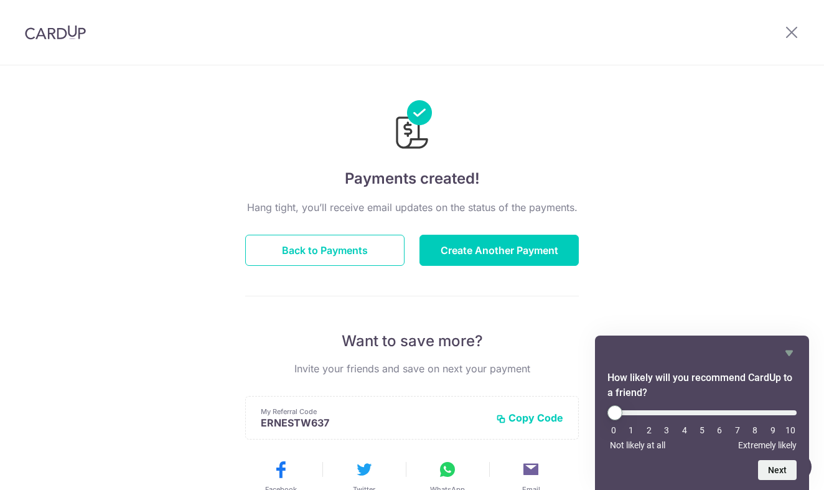
click at [67, 24] on div at bounding box center [55, 32] width 111 height 65
click at [799, 24] on div at bounding box center [792, 32] width 65 height 65
click at [791, 28] on icon at bounding box center [792, 32] width 15 height 16
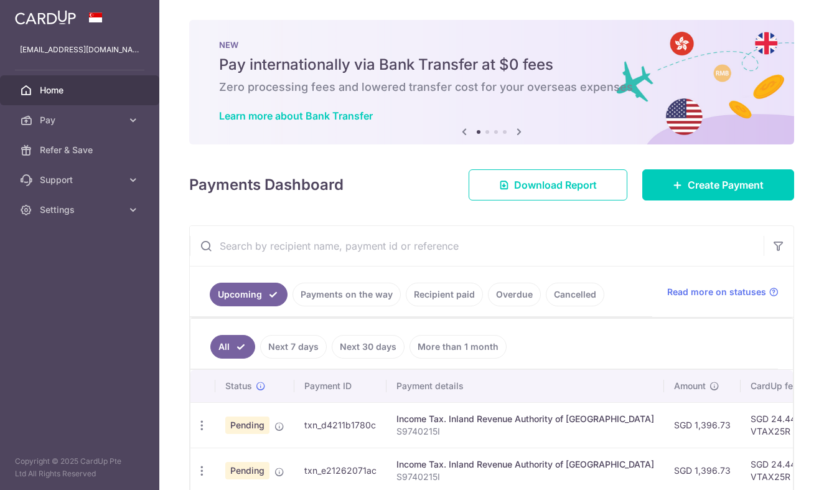
click at [785, 34] on div "NEW Pay internationally via Bank Transfer at $0 fees Zero processing fees and l…" at bounding box center [491, 82] width 605 height 125
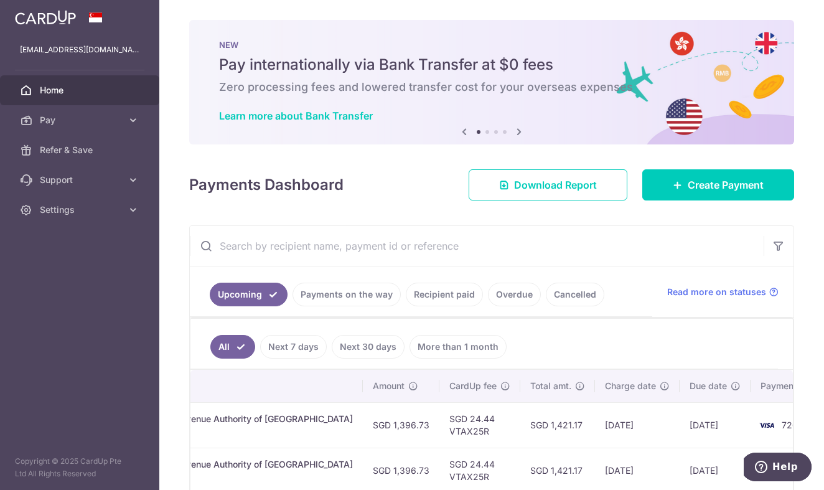
click at [450, 298] on link "Recipient paid" at bounding box center [444, 295] width 77 height 24
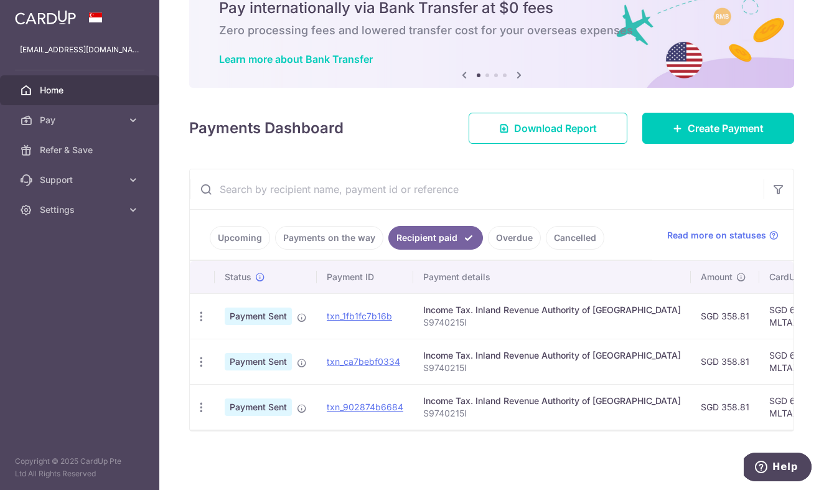
scroll to position [57, 0]
click at [240, 232] on link "Upcoming" at bounding box center [240, 238] width 60 height 24
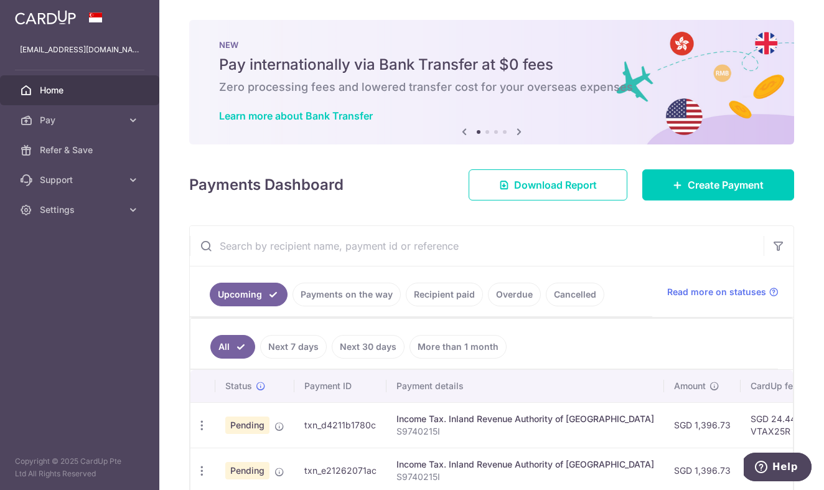
scroll to position [0, 0]
click at [131, 216] on link "Settings" at bounding box center [79, 210] width 159 height 30
click at [106, 278] on link "Logout" at bounding box center [79, 270] width 159 height 30
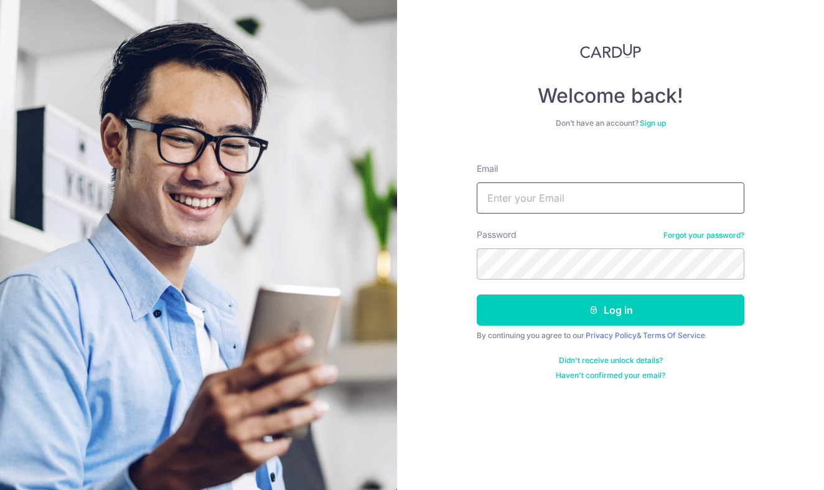
type input "[EMAIL_ADDRESS][DOMAIN_NAME]"
click at [611, 310] on button "Log in" at bounding box center [611, 310] width 268 height 31
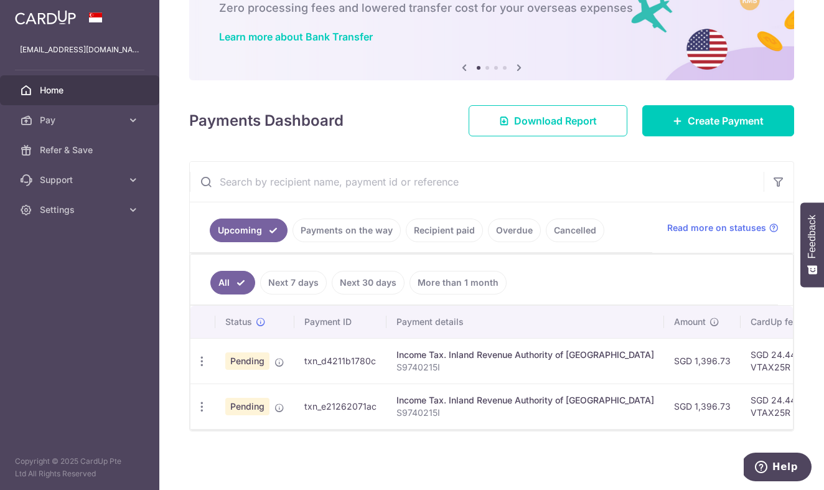
scroll to position [79, 0]
click at [374, 230] on link "Payments on the way" at bounding box center [347, 231] width 108 height 24
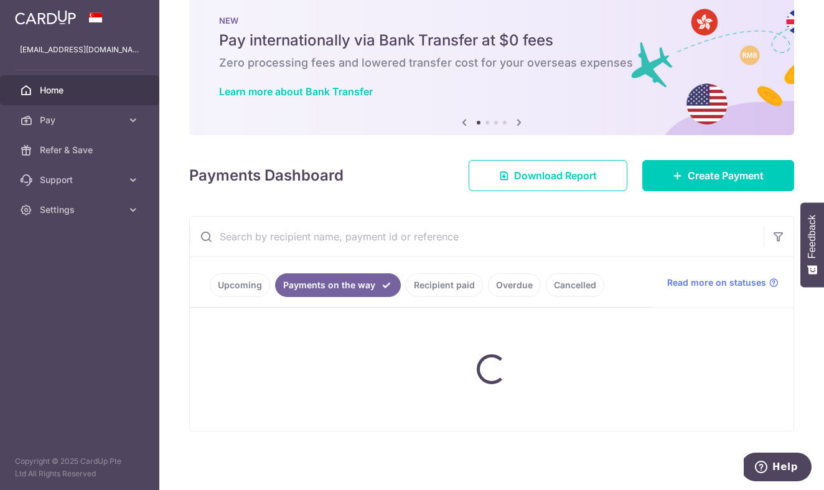
scroll to position [24, 0]
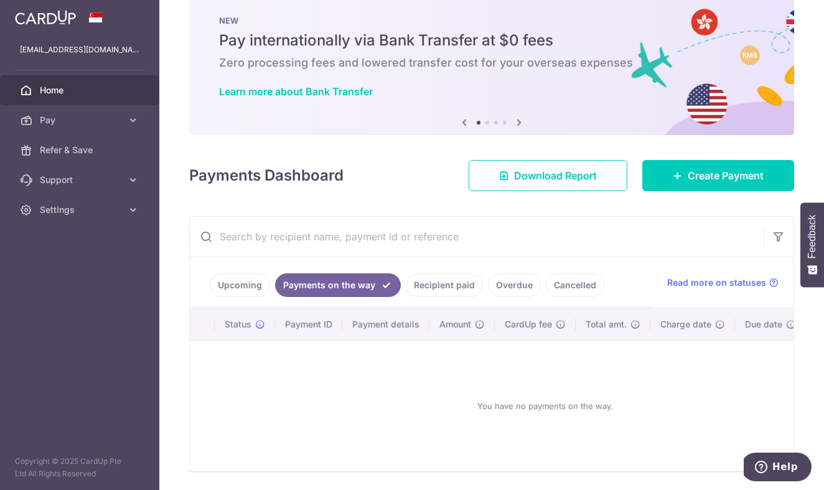
click at [444, 295] on link "Recipient paid" at bounding box center [444, 285] width 77 height 24
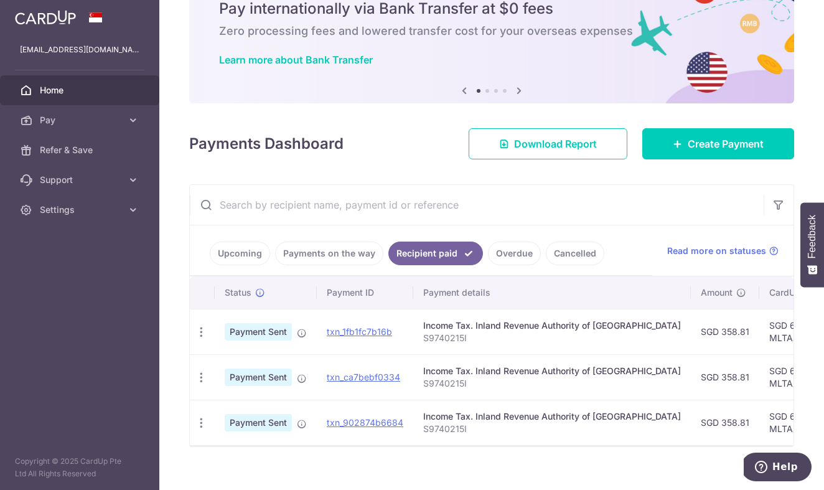
scroll to position [57, 0]
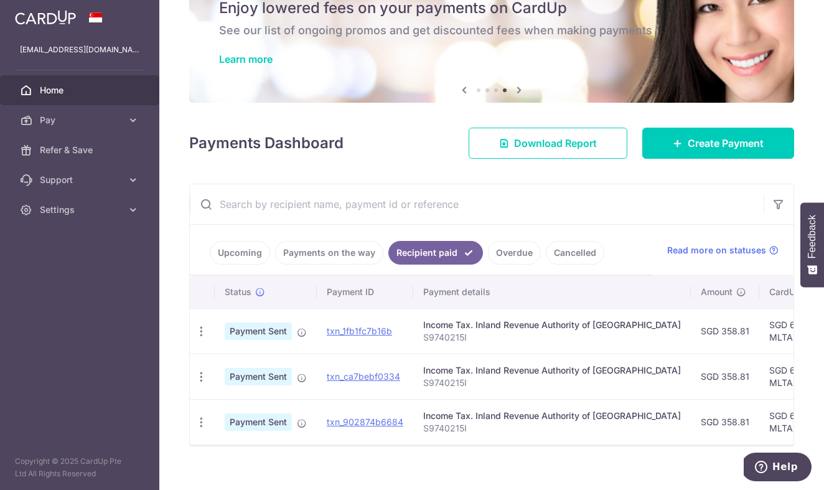
click at [240, 258] on link "Upcoming" at bounding box center [240, 253] width 60 height 24
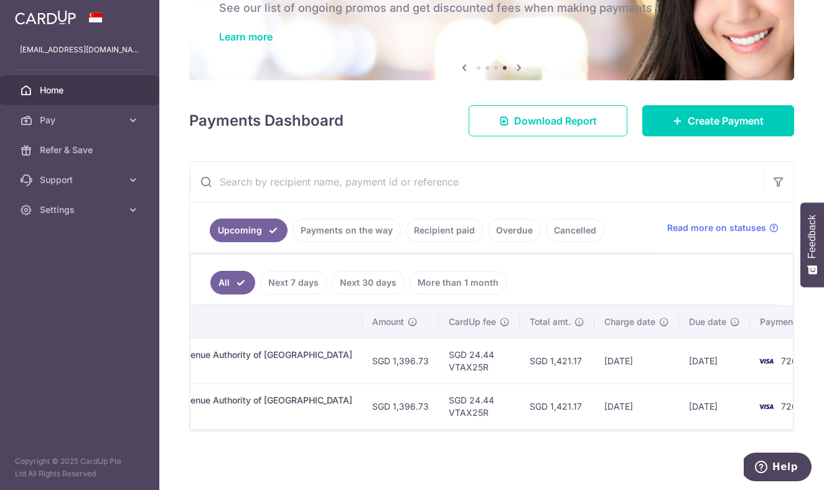
scroll to position [0, 301]
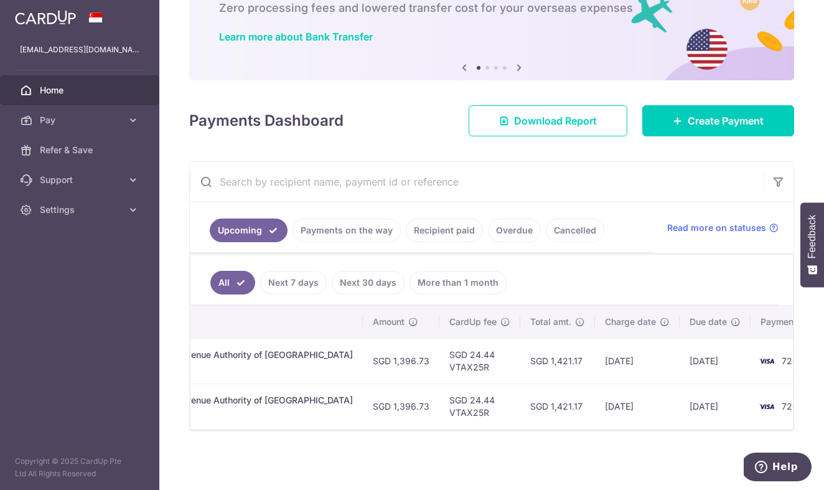
click at [451, 229] on link "Recipient paid" at bounding box center [444, 231] width 77 height 24
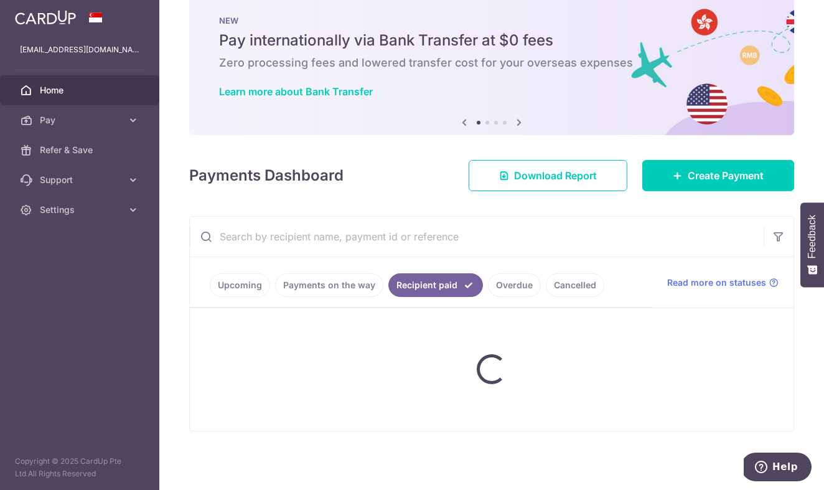
scroll to position [24, 0]
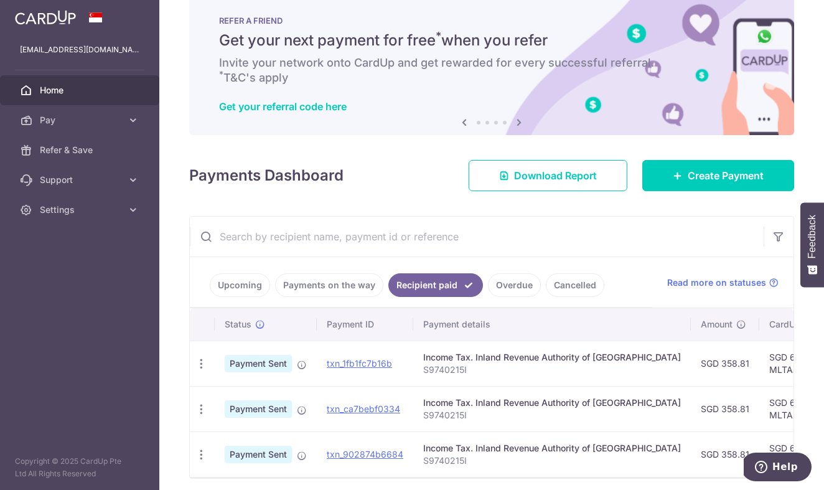
click at [239, 276] on link "Upcoming" at bounding box center [240, 285] width 60 height 24
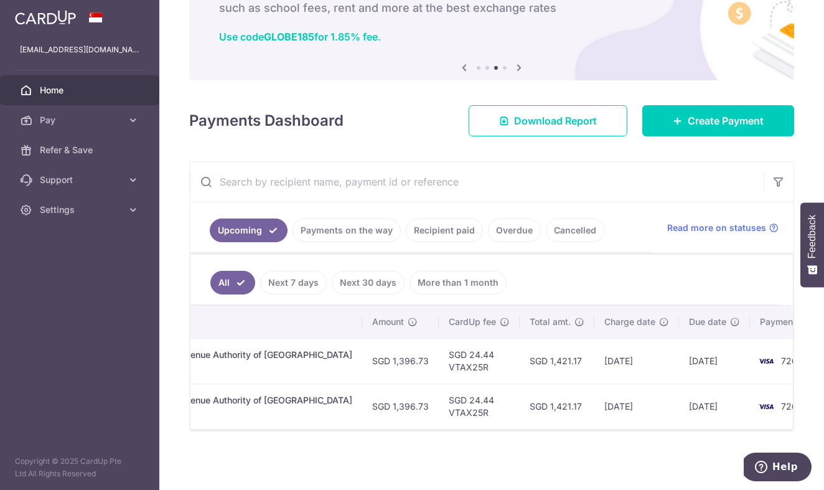
scroll to position [0, 301]
